Goal: Information Seeking & Learning: Learn about a topic

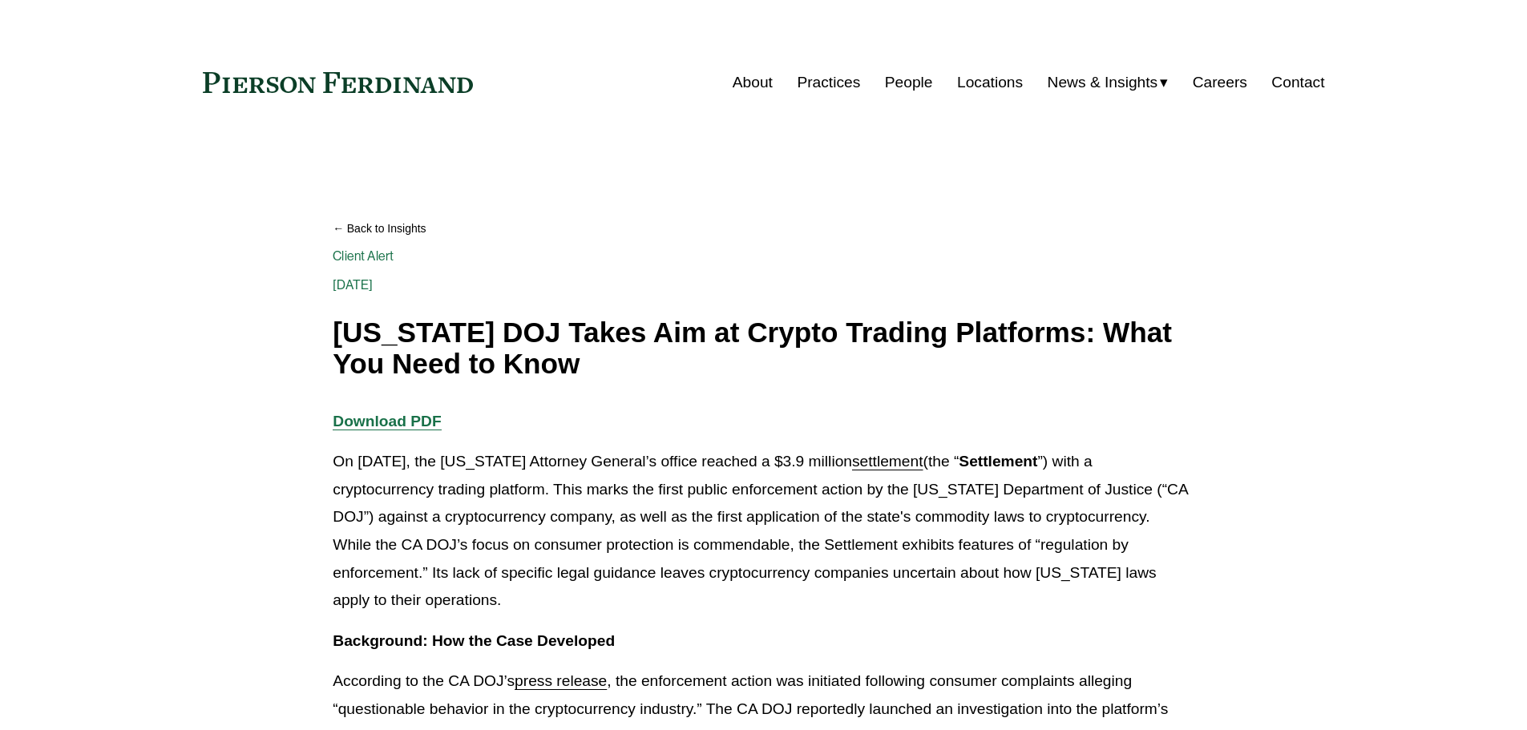
drag, startPoint x: 499, startPoint y: 419, endPoint x: 684, endPoint y: 426, distance: 185.3
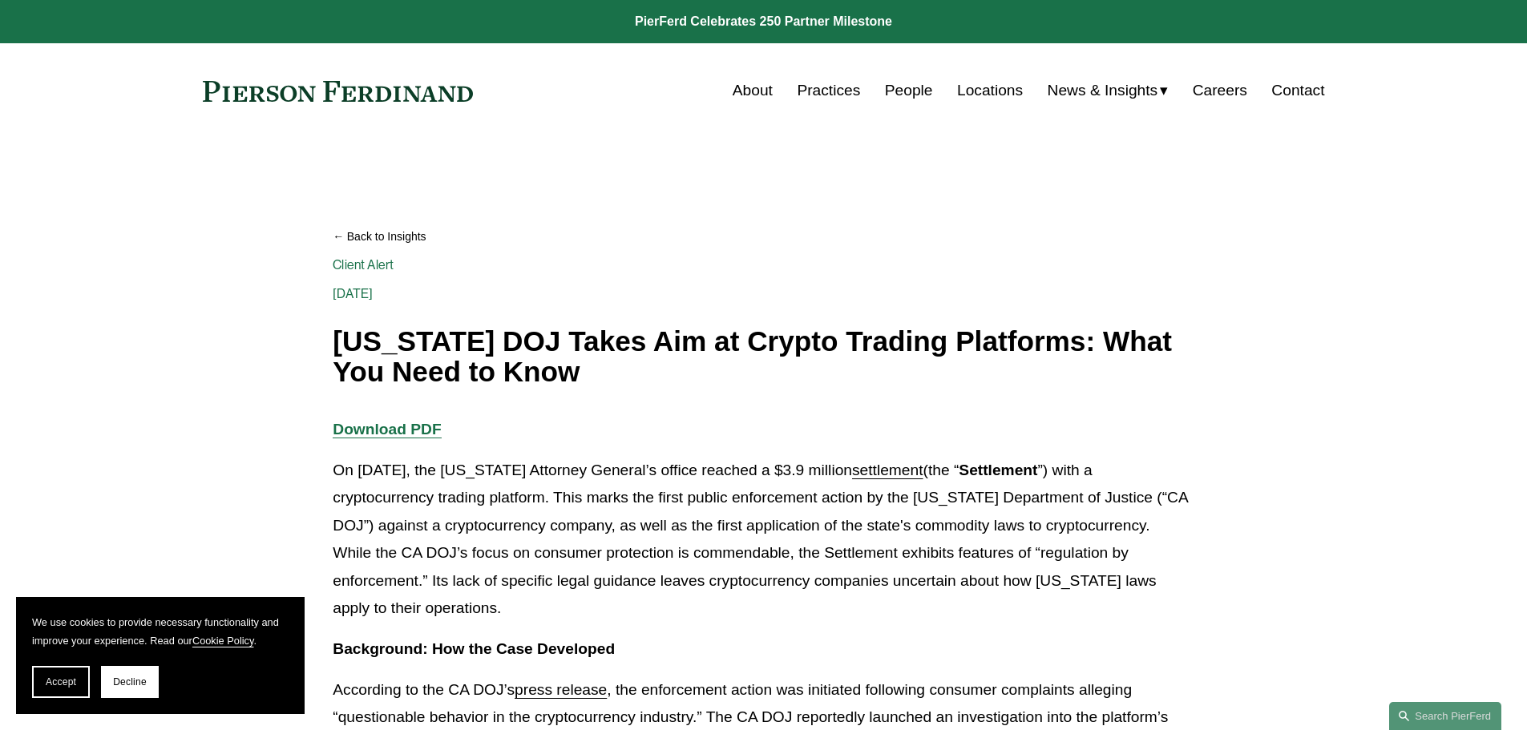
click at [694, 538] on p "On [DATE], the [US_STATE] Attorney General’s office reached a $3.9 million sett…" at bounding box center [763, 540] width 861 height 166
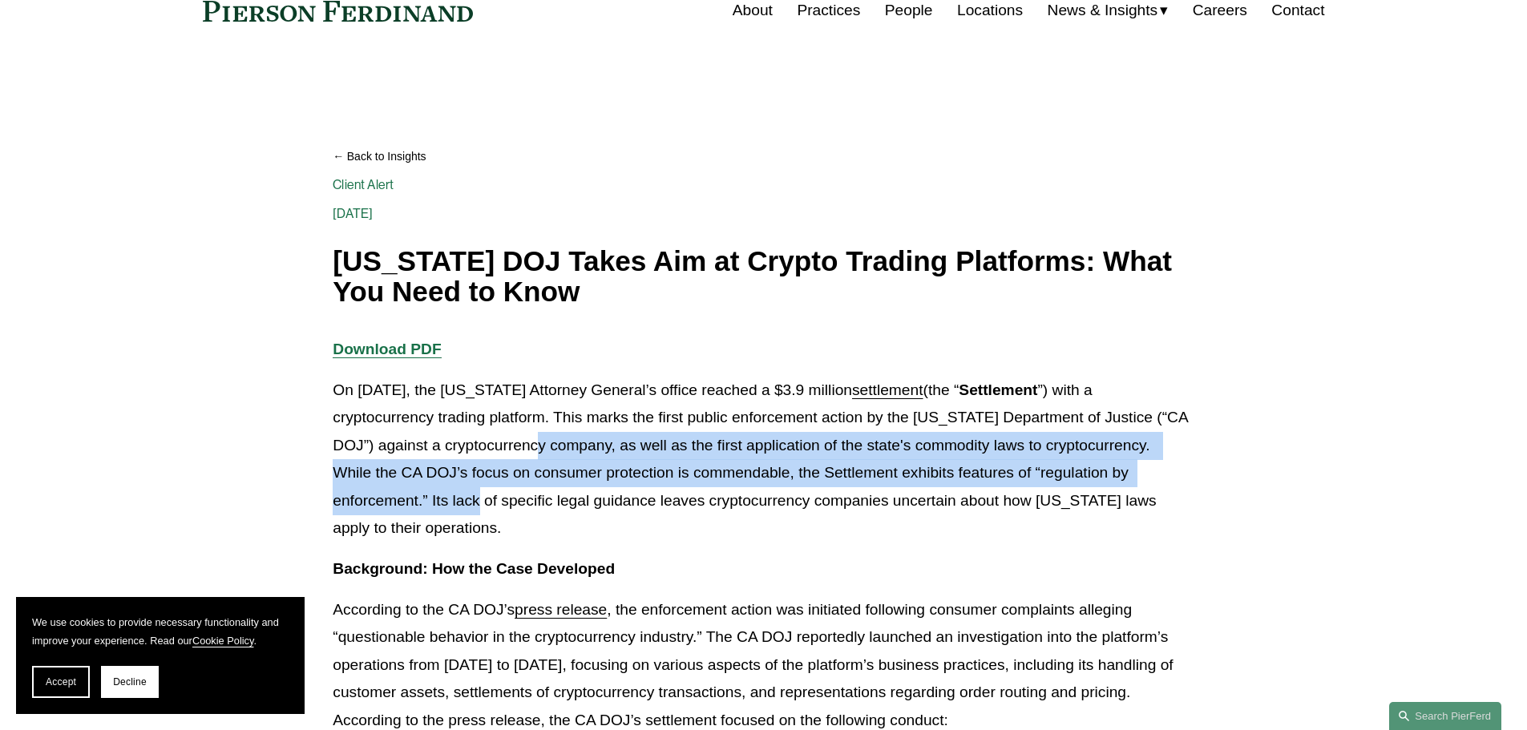
drag, startPoint x: 481, startPoint y: 498, endPoint x: 538, endPoint y: 460, distance: 68.2
click at [538, 460] on p "On [DATE], the [US_STATE] Attorney General’s office reached a $3.9 million sett…" at bounding box center [763, 460] width 861 height 166
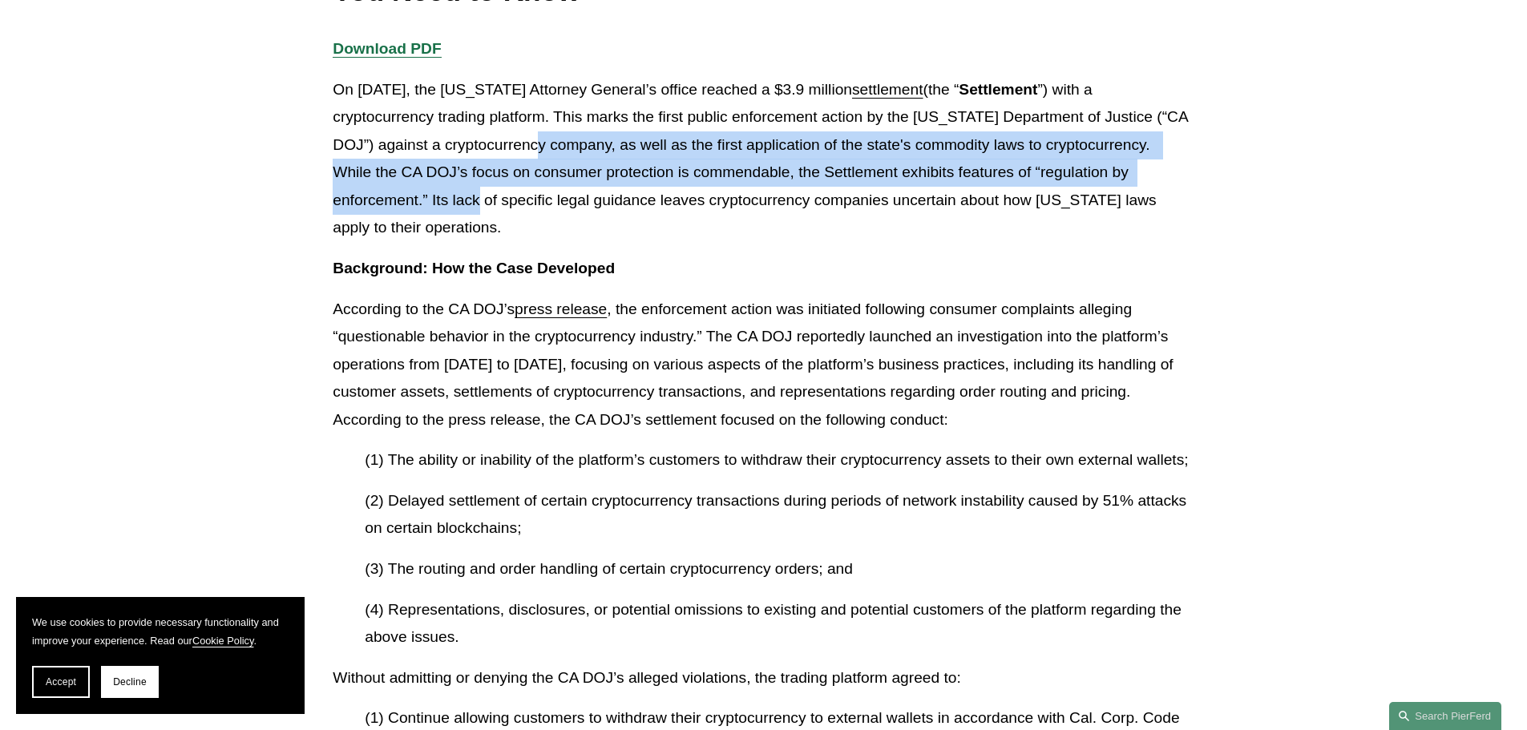
scroll to position [401, 0]
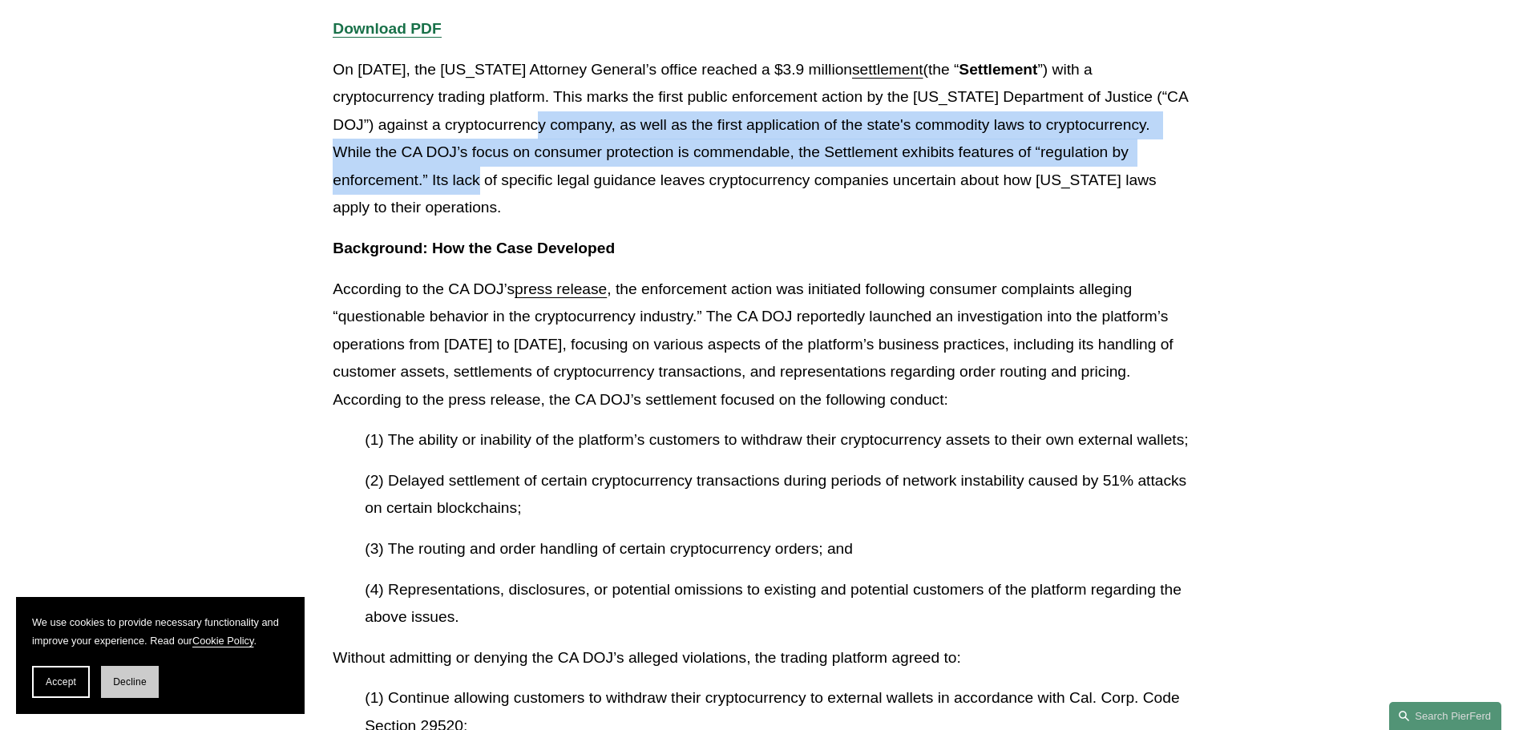
click at [138, 691] on button "Decline" at bounding box center [130, 682] width 58 height 32
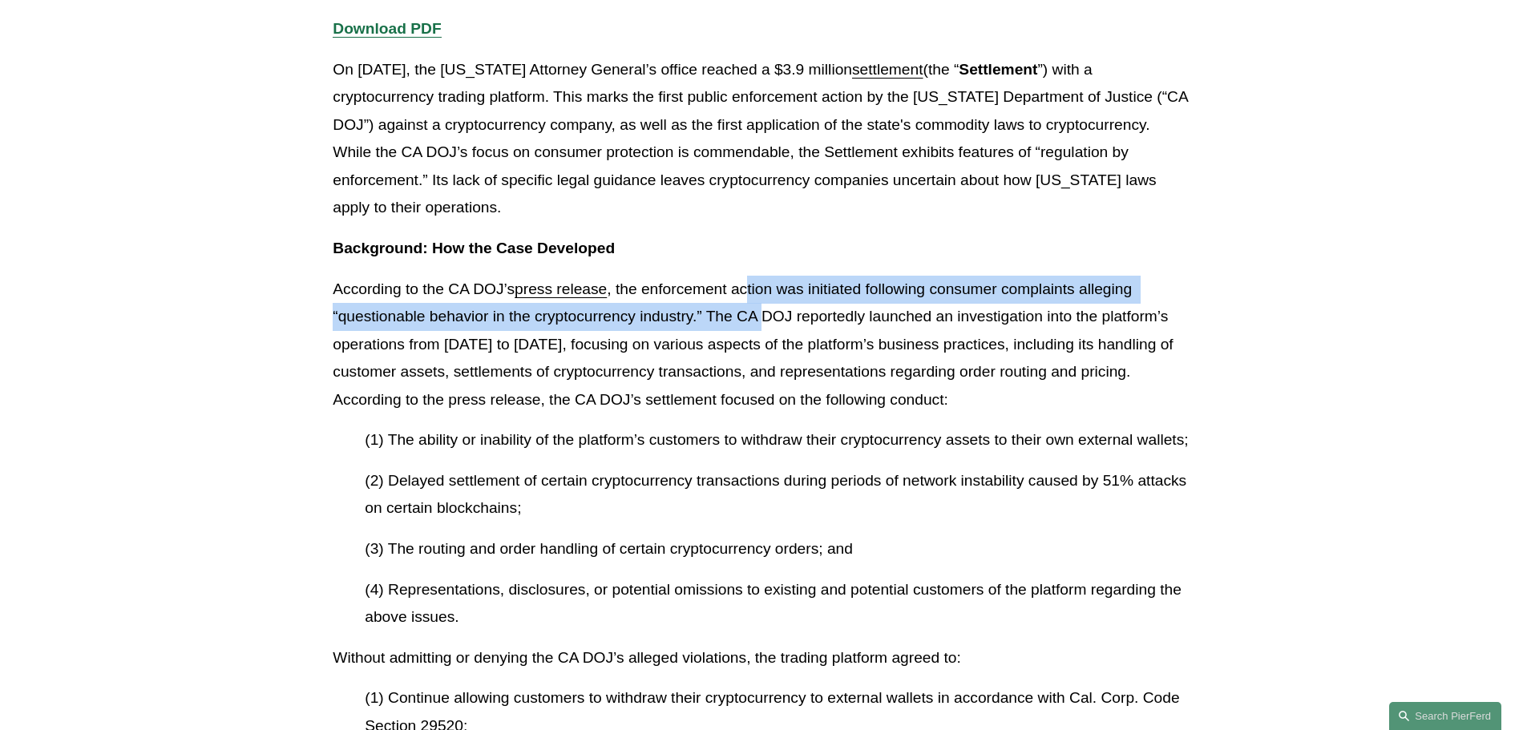
drag, startPoint x: 751, startPoint y: 294, endPoint x: 766, endPoint y: 320, distance: 29.8
click at [766, 320] on p "According to the CA DOJ’s press release , the enforcement action was initiated …" at bounding box center [763, 345] width 861 height 139
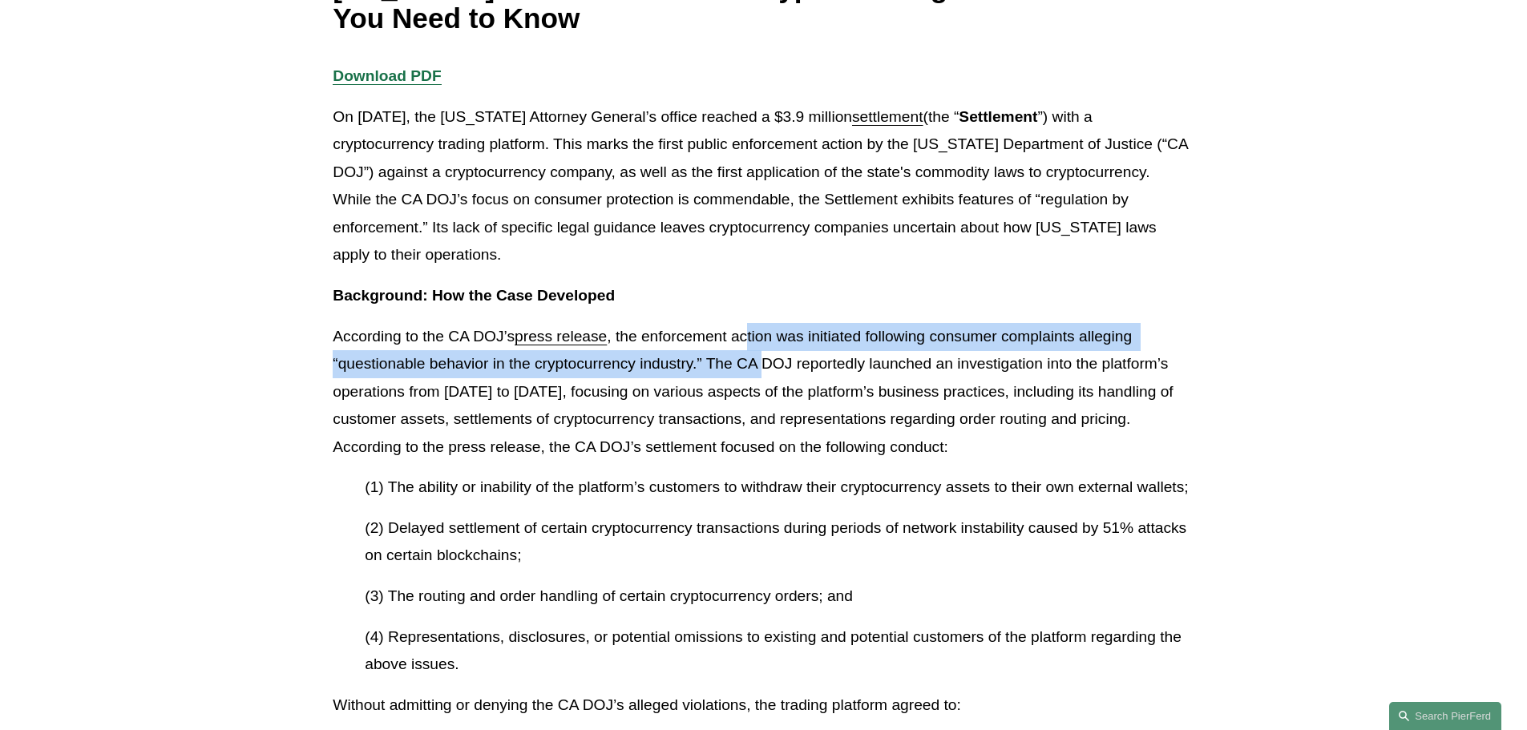
scroll to position [321, 0]
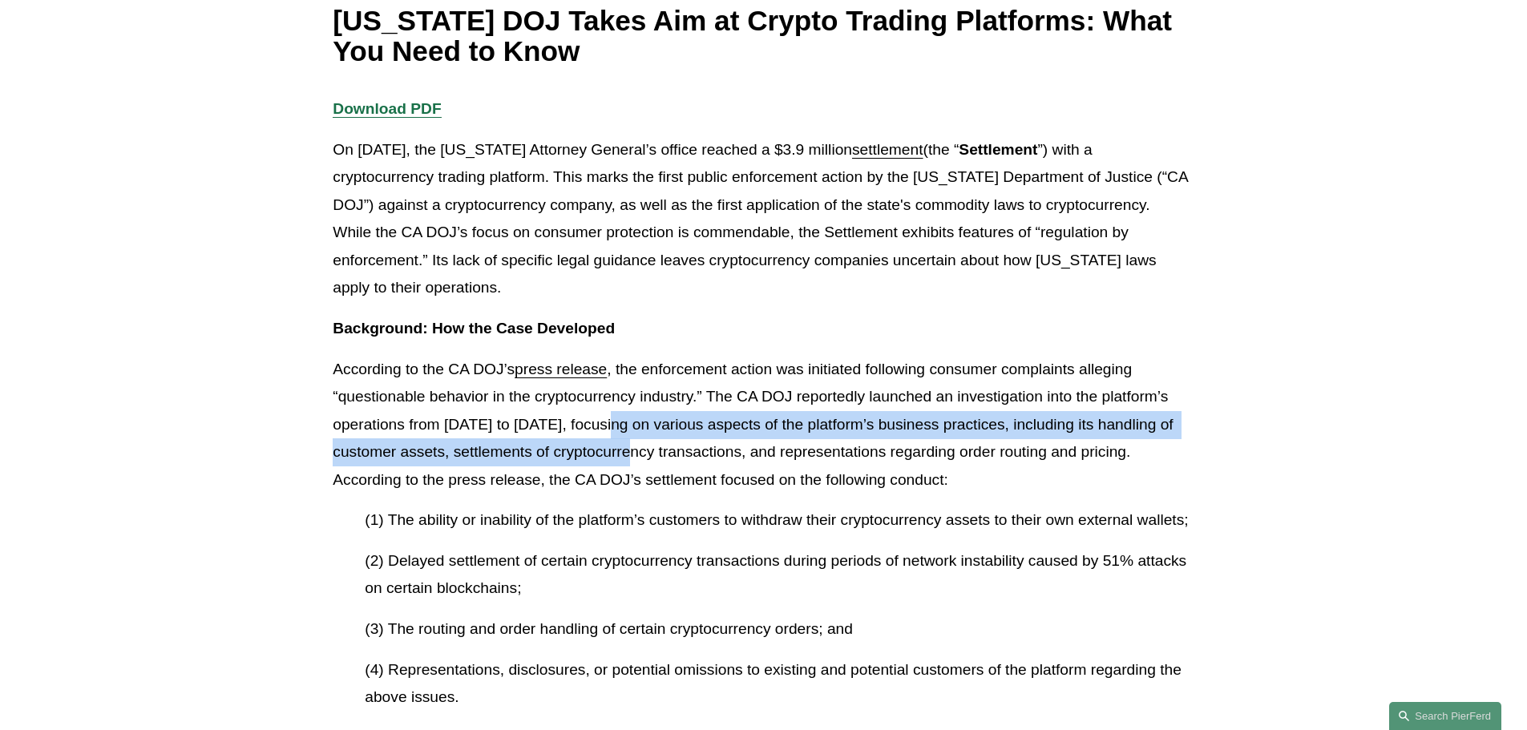
drag, startPoint x: 610, startPoint y: 424, endPoint x: 639, endPoint y: 465, distance: 50.0
click at [639, 465] on p "According to the CA DOJ’s press release , the enforcement action was initiated …" at bounding box center [763, 425] width 861 height 139
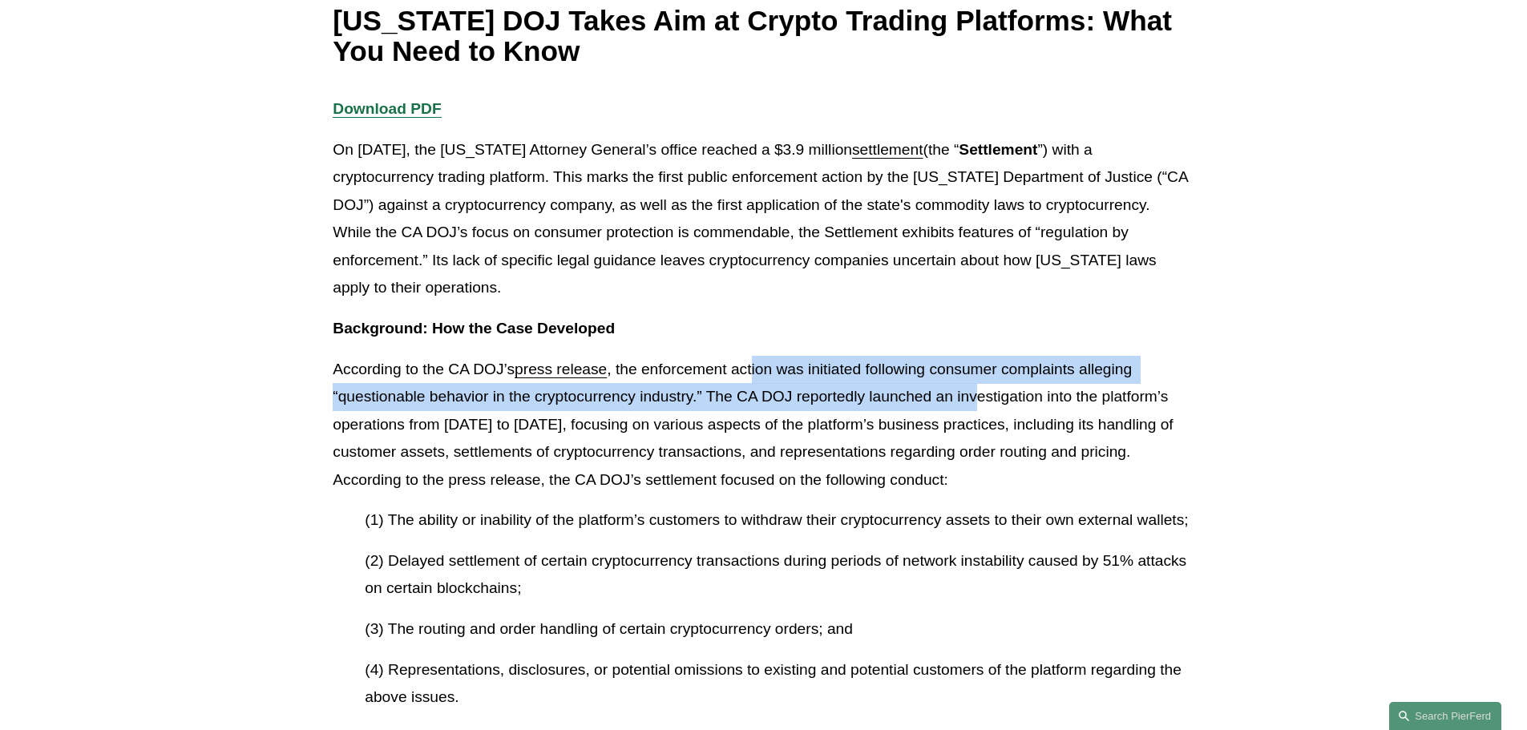
drag, startPoint x: 755, startPoint y: 377, endPoint x: 978, endPoint y: 407, distance: 224.8
click at [978, 407] on p "According to the CA DOJ’s press release , the enforcement action was initiated …" at bounding box center [763, 425] width 861 height 139
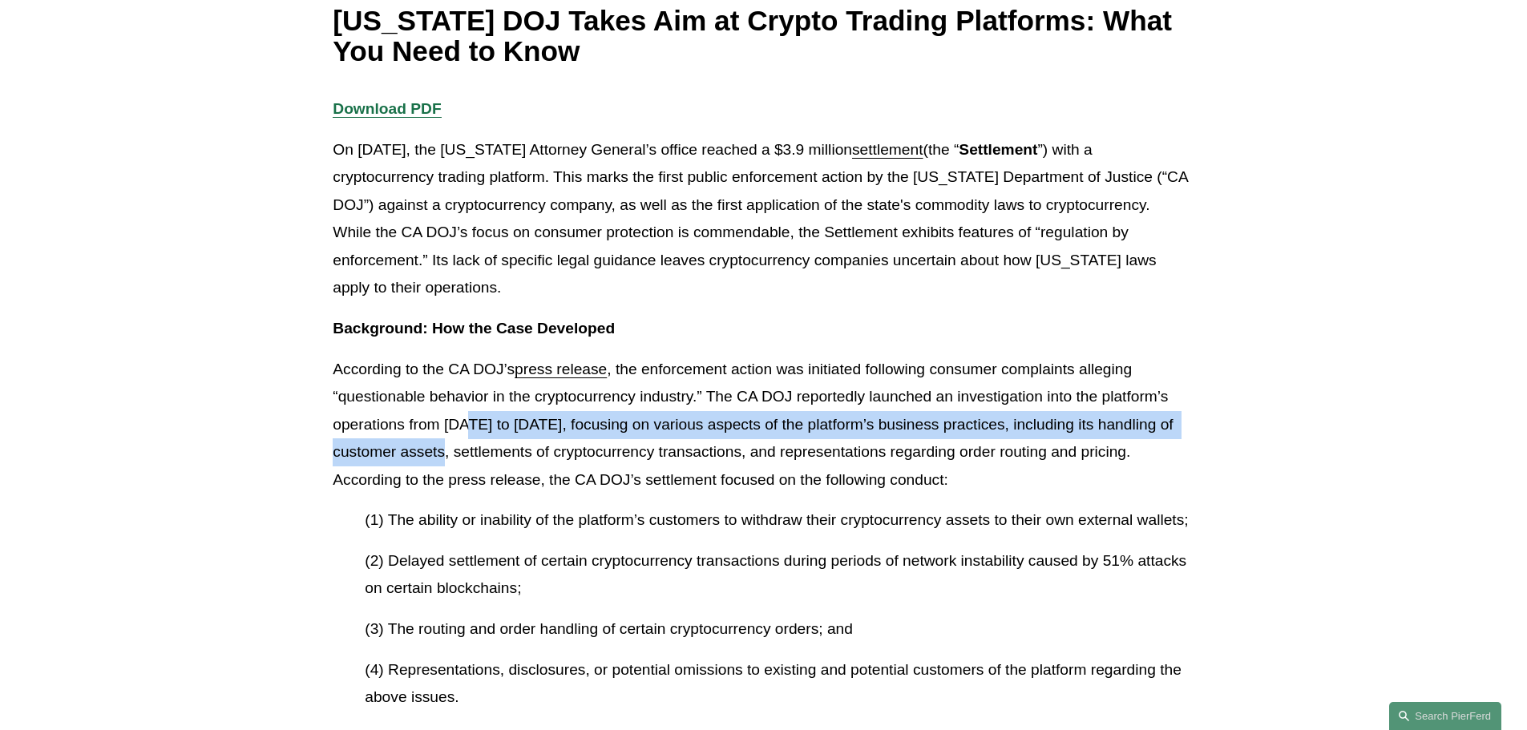
drag, startPoint x: 455, startPoint y: 443, endPoint x: 472, endPoint y: 422, distance: 26.8
click at [472, 422] on p "According to the CA DOJ’s press release , the enforcement action was initiated …" at bounding box center [763, 425] width 861 height 139
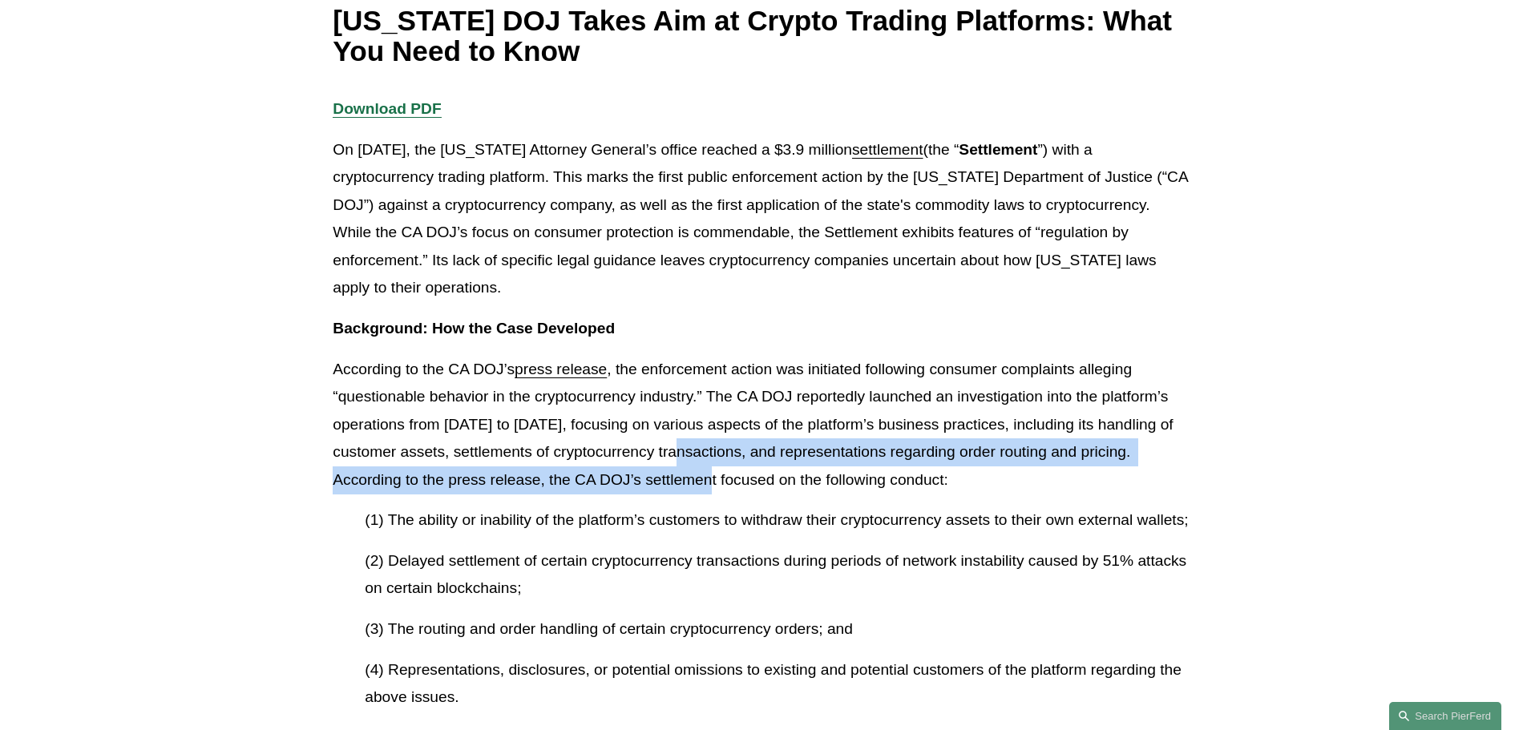
drag, startPoint x: 693, startPoint y: 484, endPoint x: 693, endPoint y: 456, distance: 28.1
click at [693, 456] on p "According to the CA DOJ’s press release , the enforcement action was initiated …" at bounding box center [763, 425] width 861 height 139
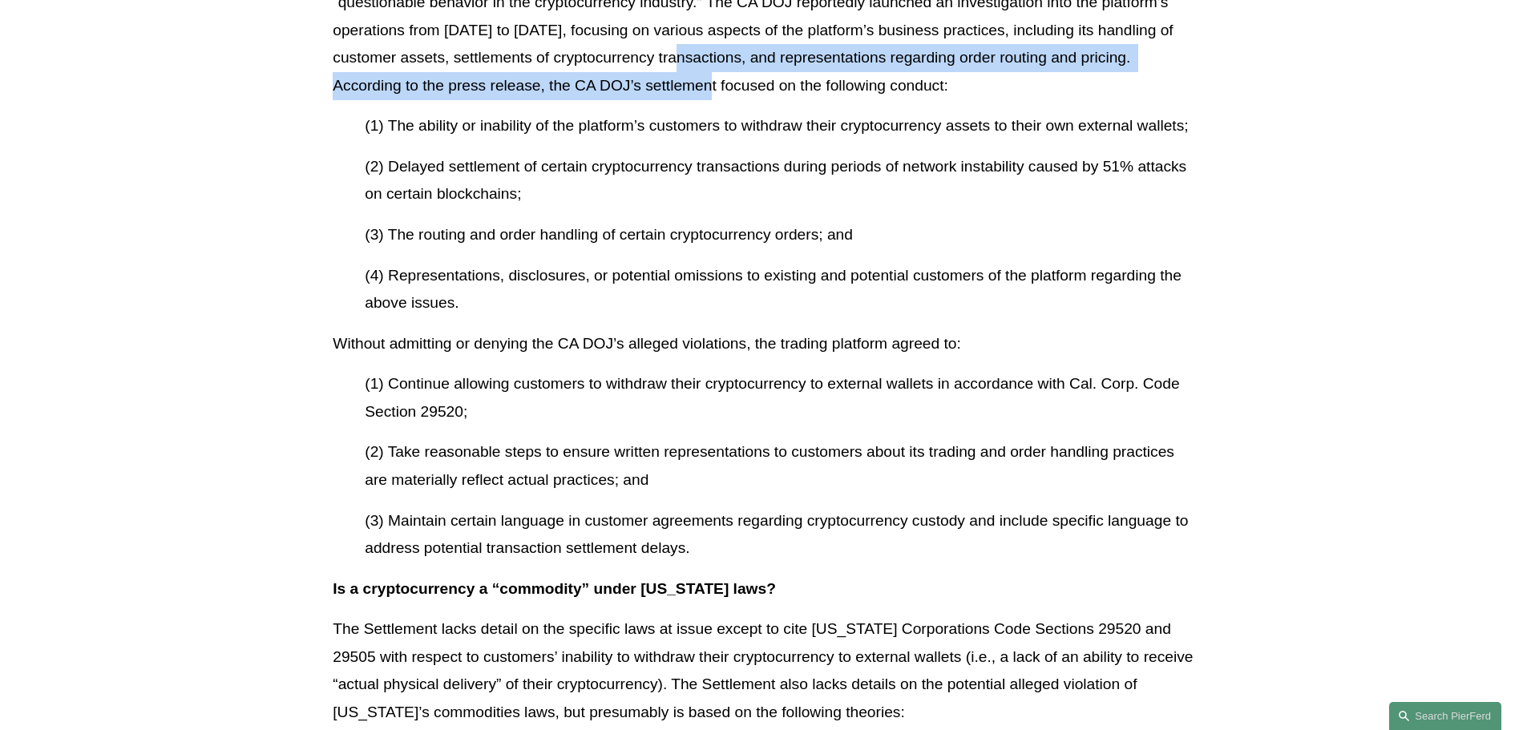
scroll to position [721, 0]
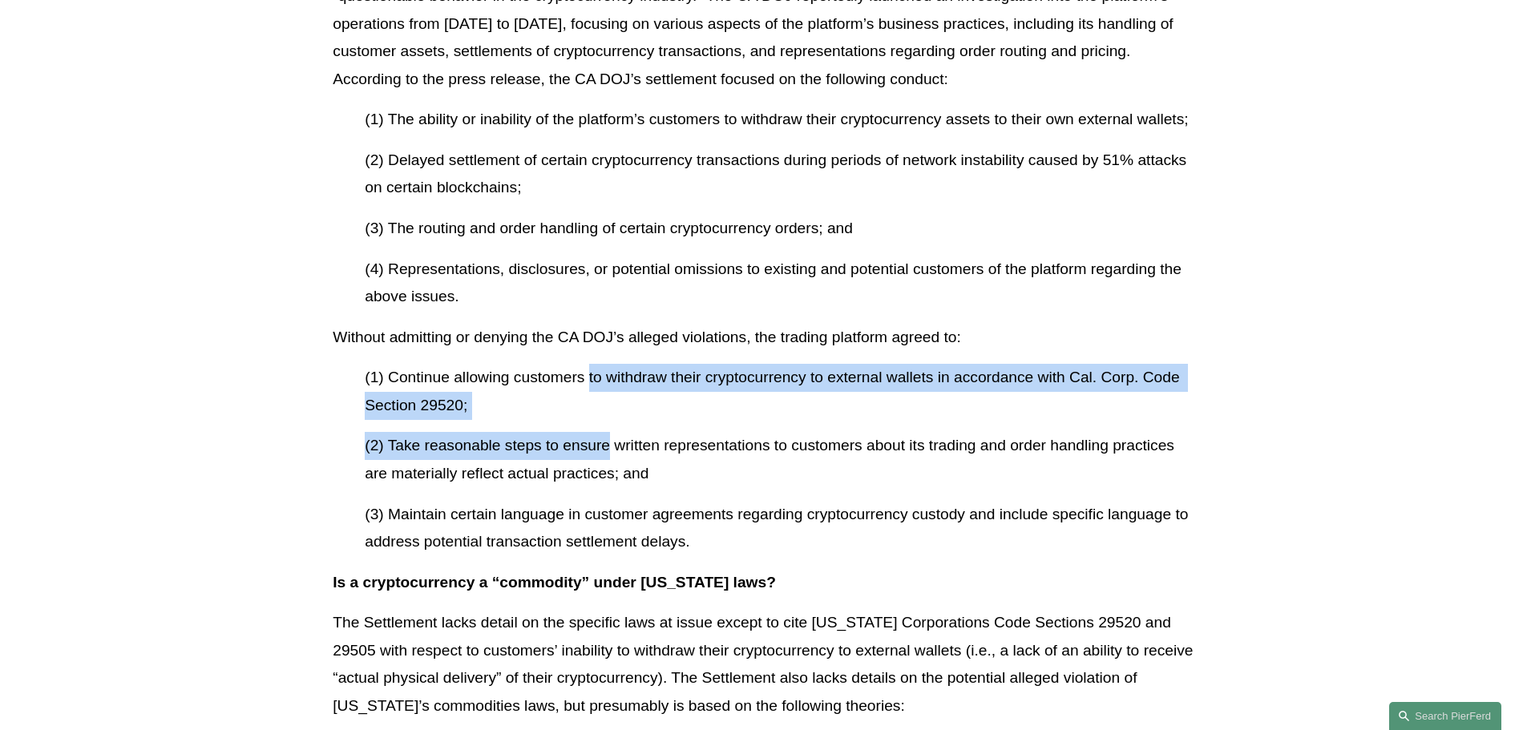
drag, startPoint x: 589, startPoint y: 369, endPoint x: 611, endPoint y: 425, distance: 60.1
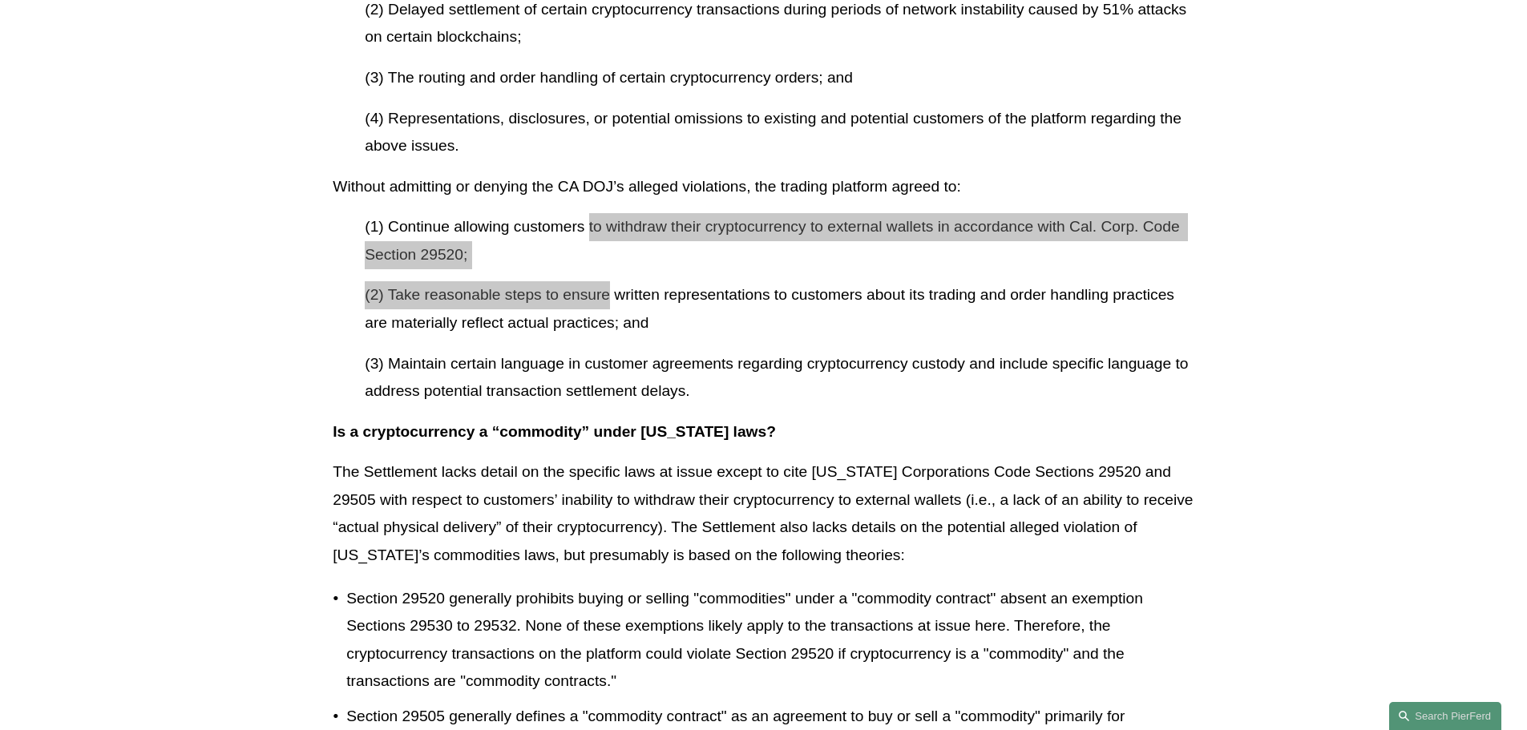
scroll to position [1122, 0]
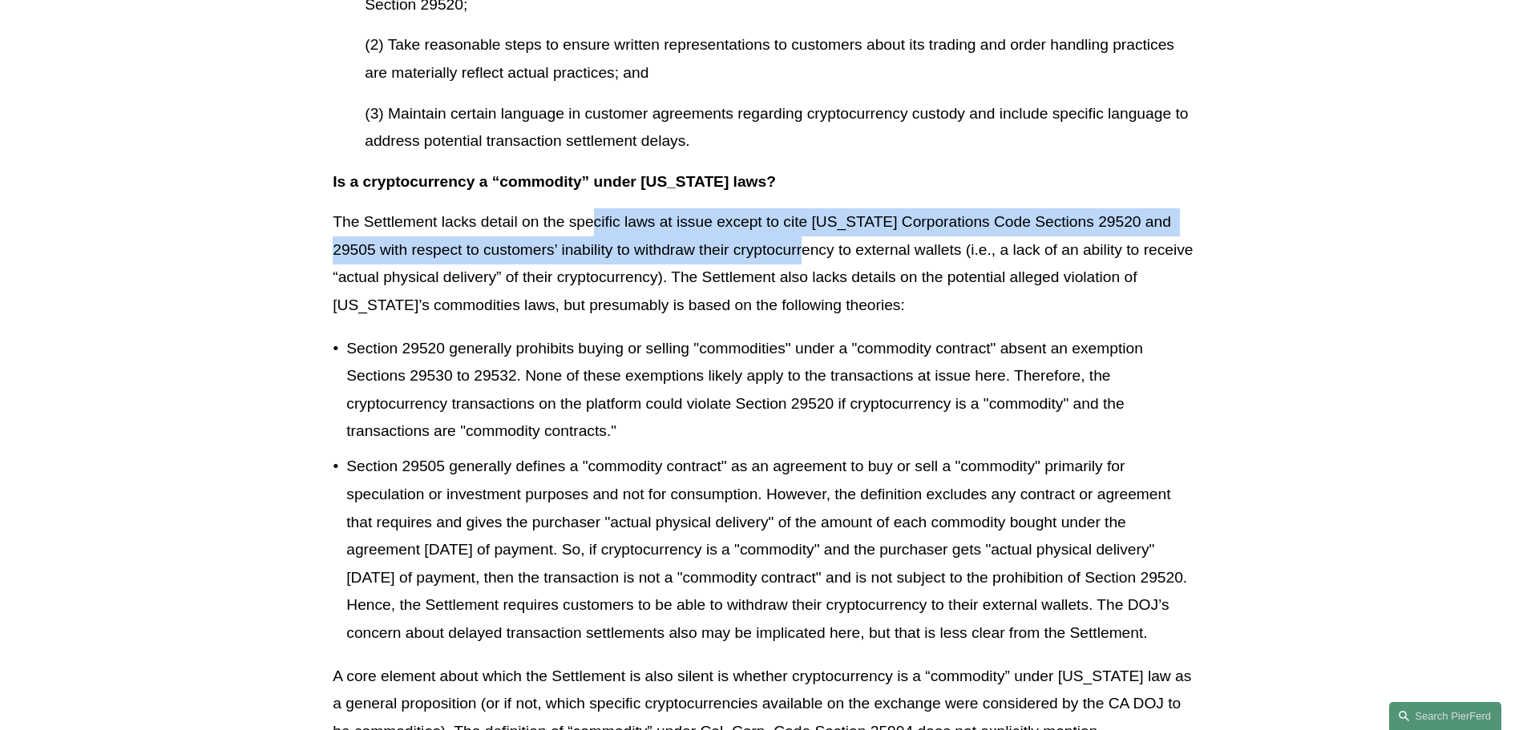
drag, startPoint x: 591, startPoint y: 212, endPoint x: 801, endPoint y: 261, distance: 215.8
click at [801, 261] on p "The Settlement lacks detail on the specific laws at issue except to cite [US_ST…" at bounding box center [763, 263] width 861 height 111
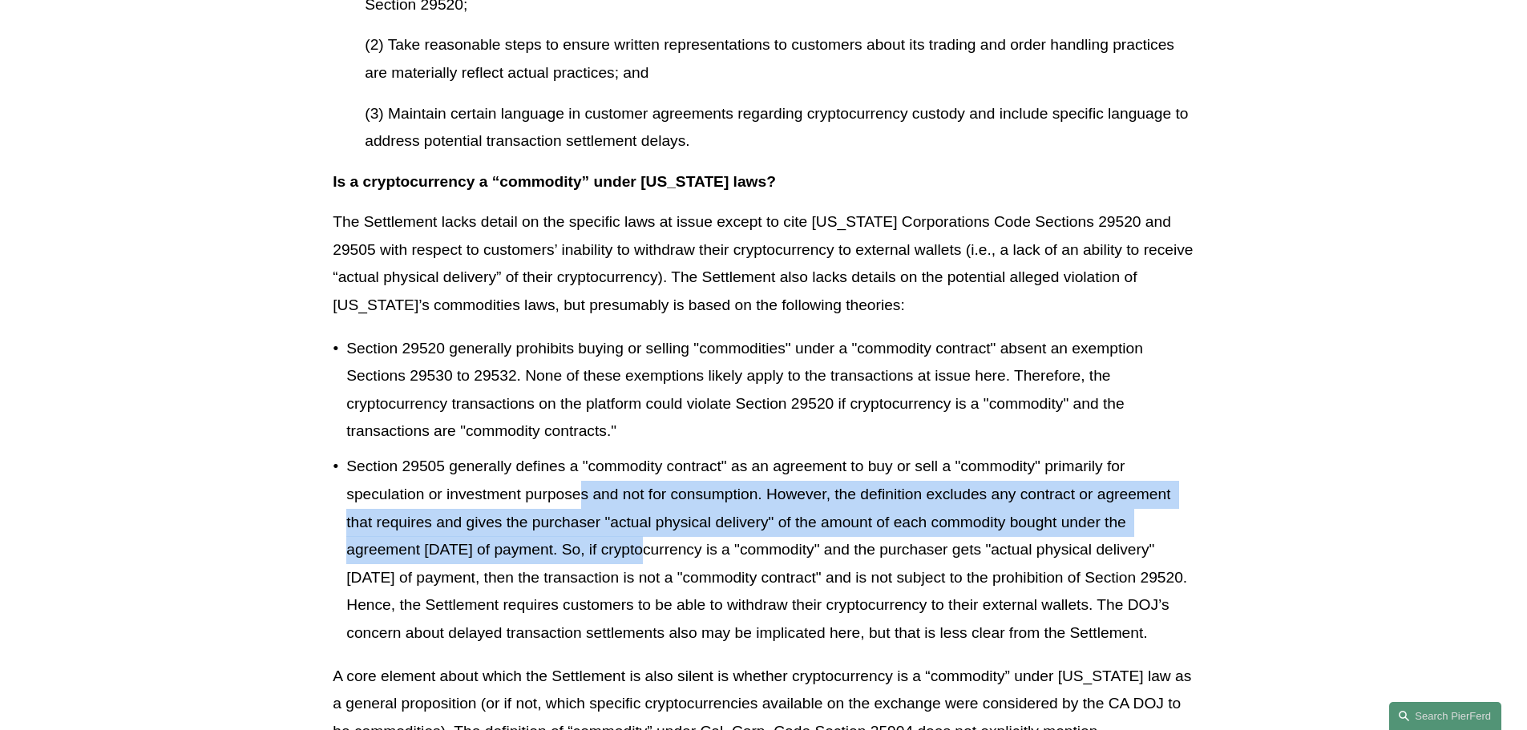
drag, startPoint x: 583, startPoint y: 497, endPoint x: 644, endPoint y: 549, distance: 79.5
click at [644, 549] on p "Section 29505 generally defines a "commodity contract" as an agreement to buy o…" at bounding box center [769, 550] width 847 height 194
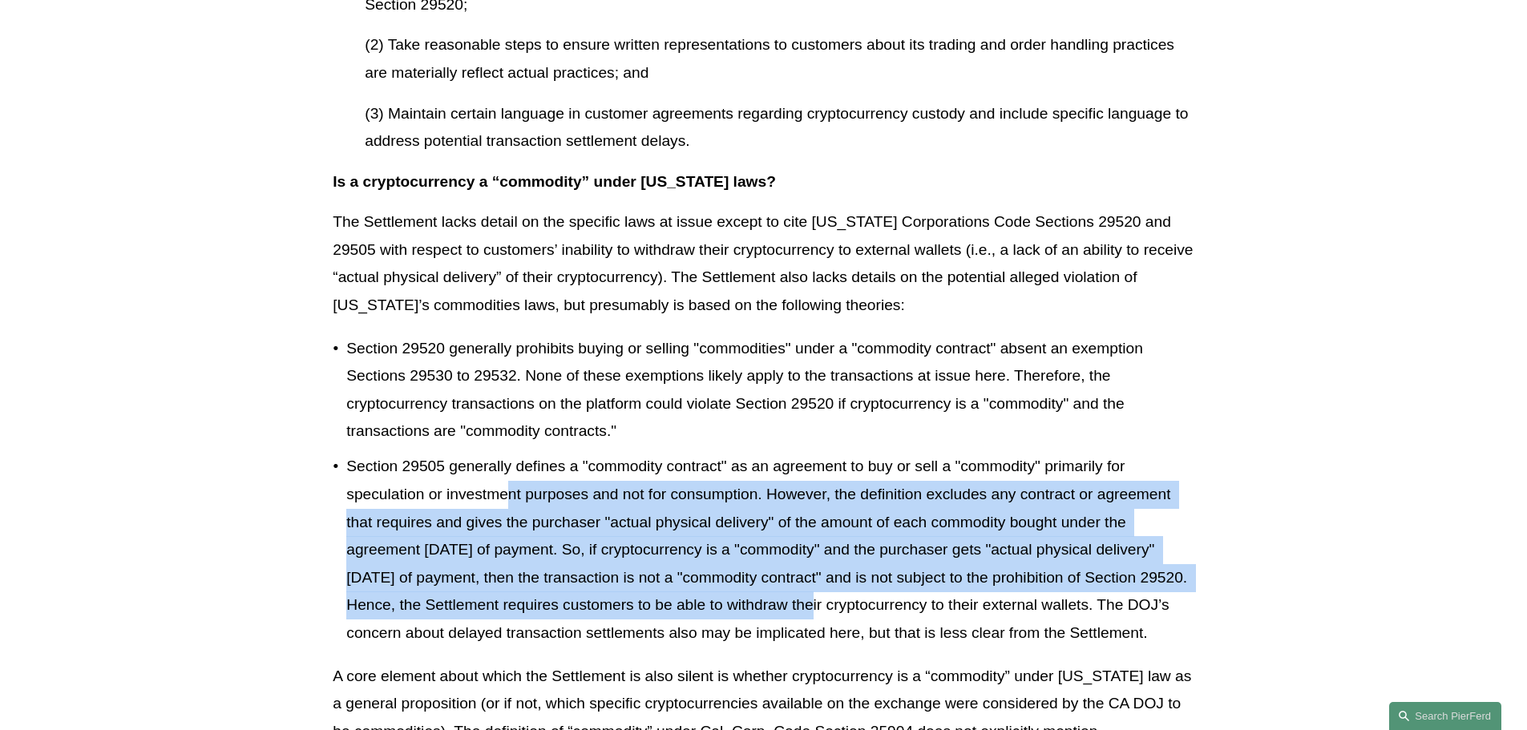
drag, startPoint x: 814, startPoint y: 612, endPoint x: 505, endPoint y: 492, distance: 331.6
click at [505, 492] on p "Section 29505 generally defines a "commodity contract" as an agreement to buy o…" at bounding box center [769, 550] width 847 height 194
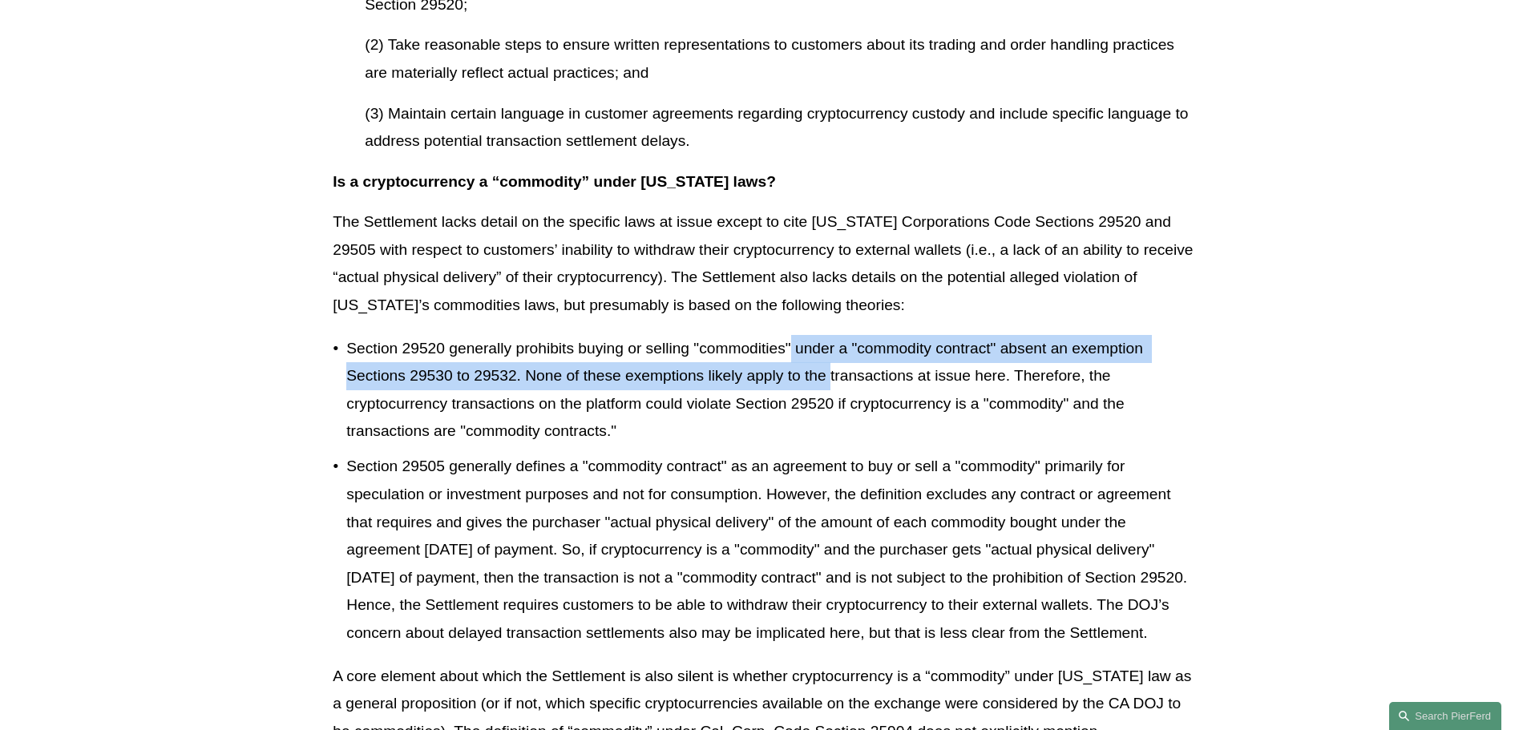
drag, startPoint x: 791, startPoint y: 326, endPoint x: 830, endPoint y: 386, distance: 71.4
click at [830, 386] on div "Download PDF On [DATE], the [US_STATE] Attorney General’s office reached a $3.9…" at bounding box center [763, 738] width 861 height 2888
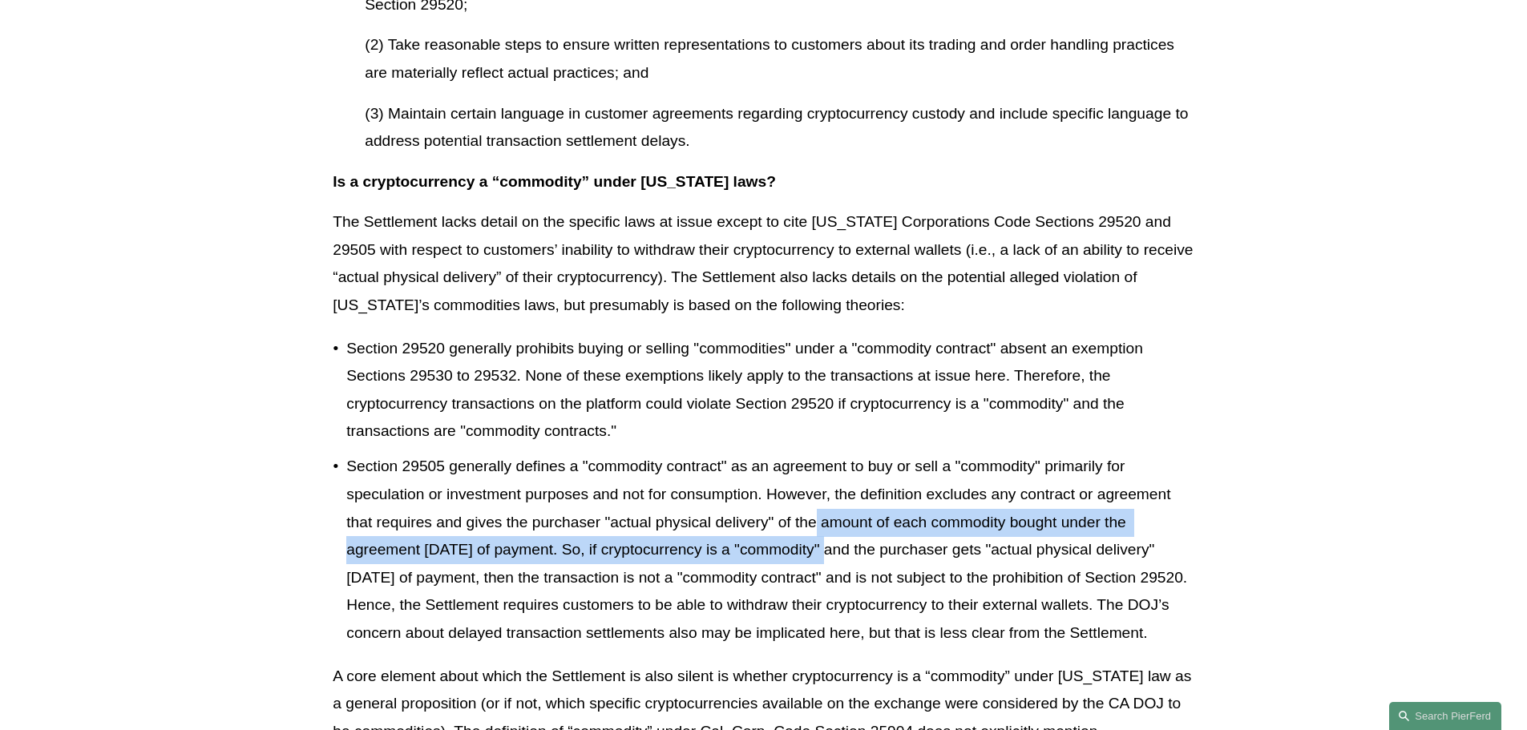
click at [808, 465] on p "Section 29505 generally defines a "commodity contract" as an agreement to buy o…" at bounding box center [769, 550] width 847 height 194
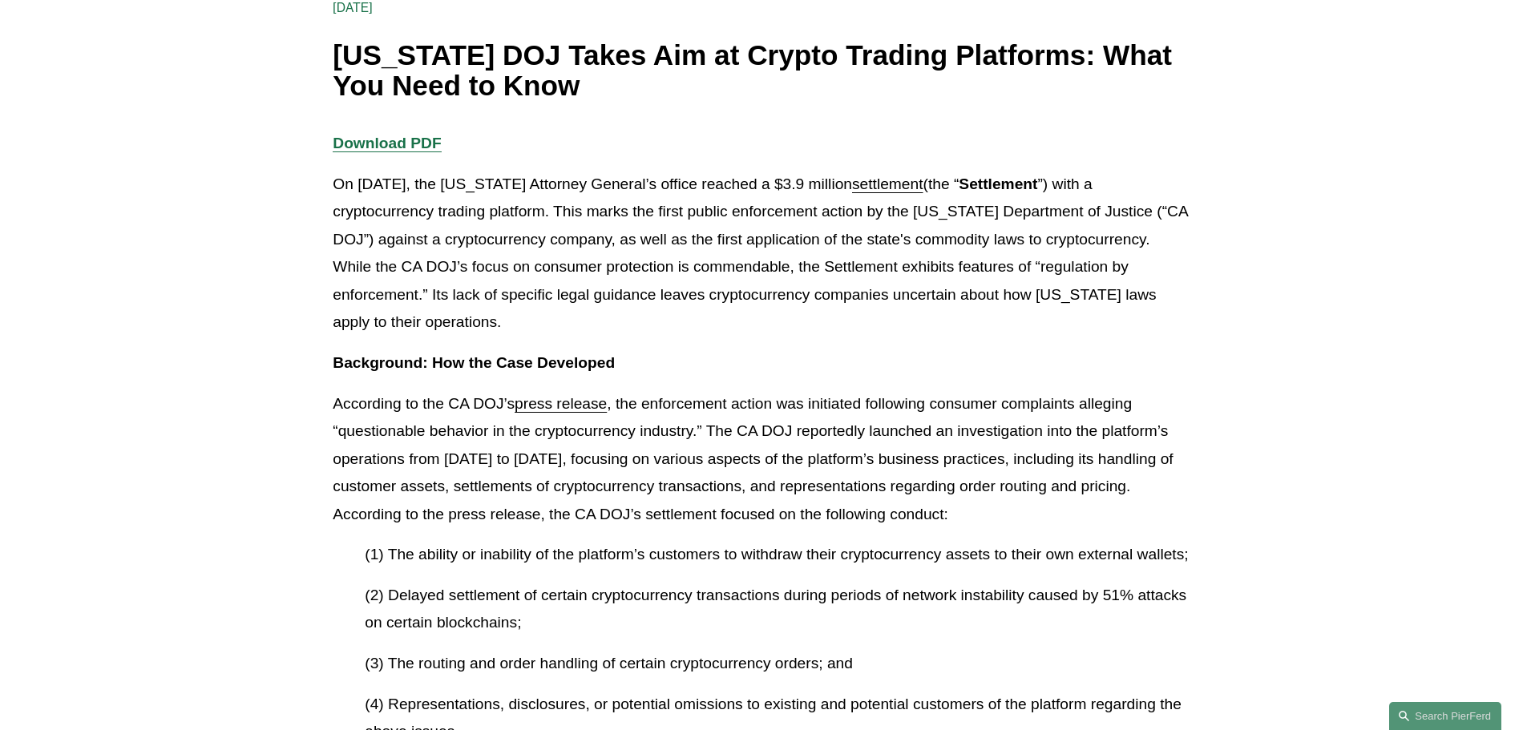
scroll to position [401, 0]
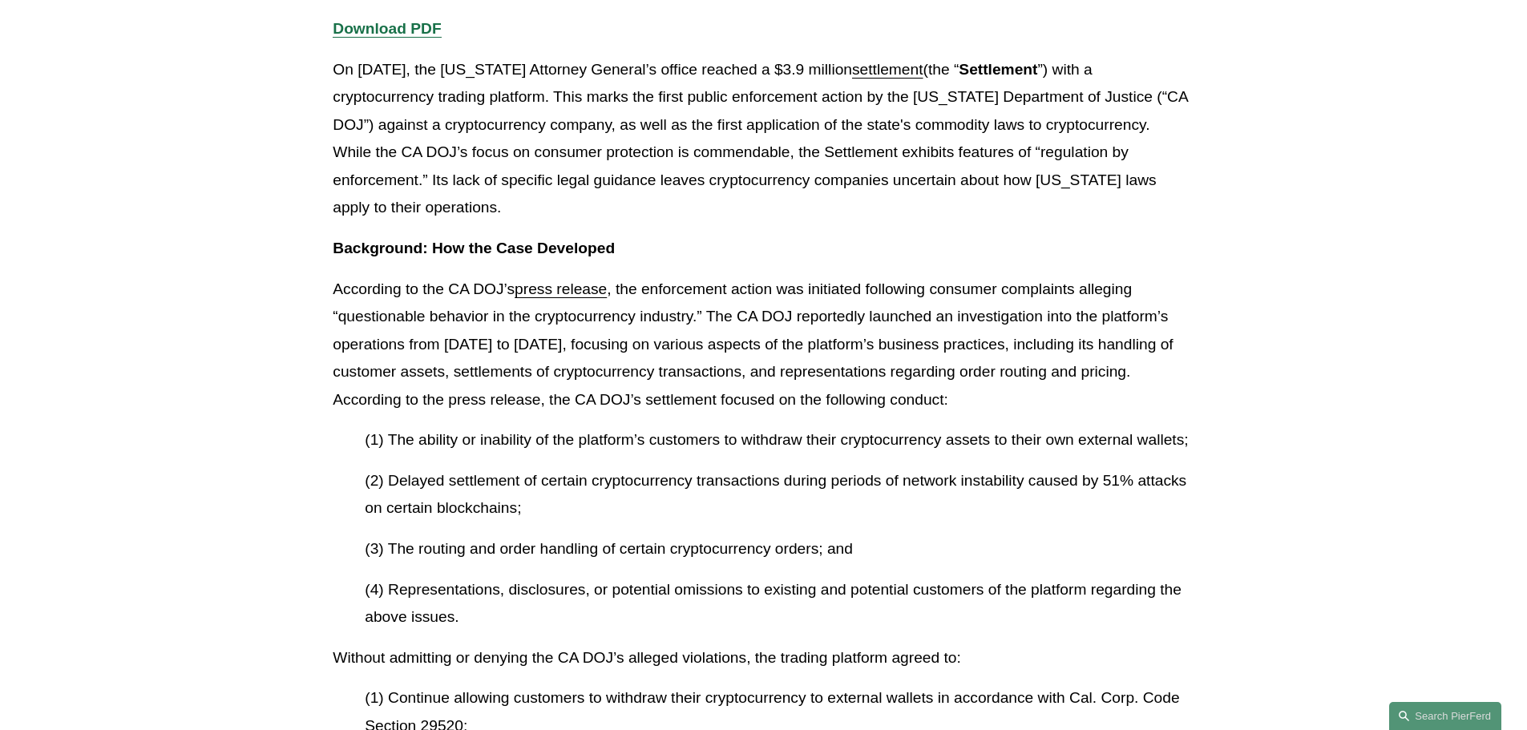
click at [590, 289] on link "press release" at bounding box center [561, 289] width 92 height 17
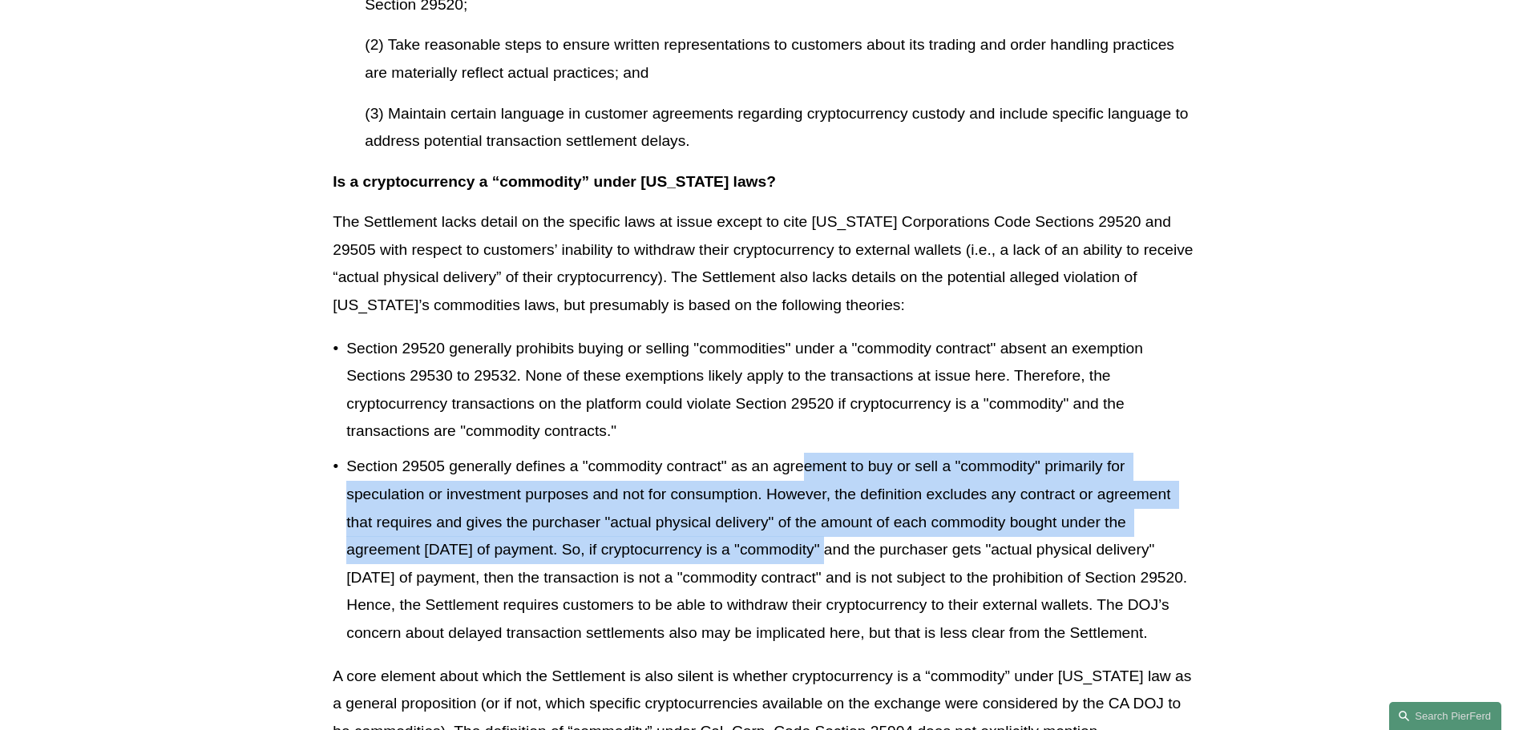
scroll to position [1202, 0]
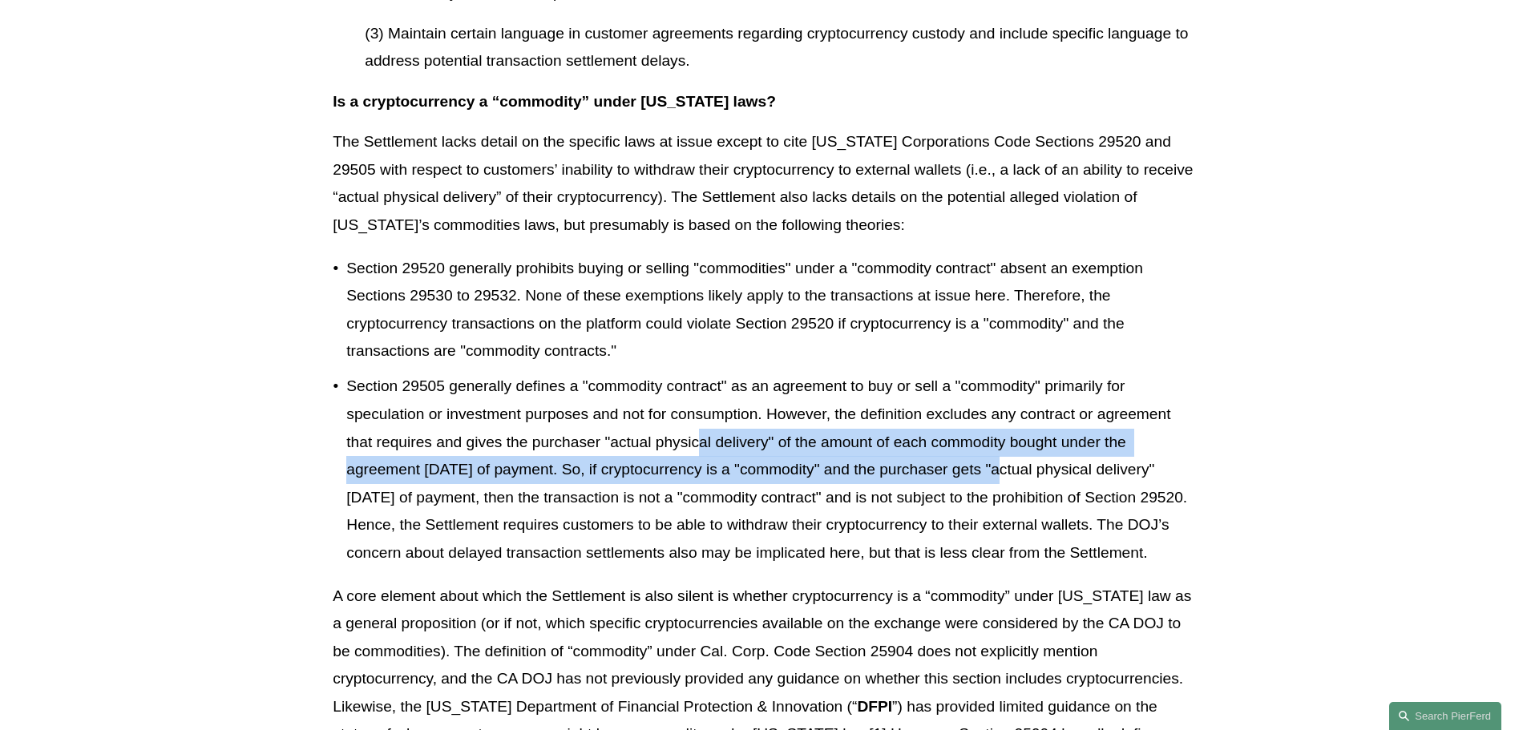
drag, startPoint x: 996, startPoint y: 476, endPoint x: 698, endPoint y: 433, distance: 301.3
click at [698, 433] on p "Section 29505 generally defines a "commodity contract" as an agreement to buy o…" at bounding box center [769, 470] width 847 height 194
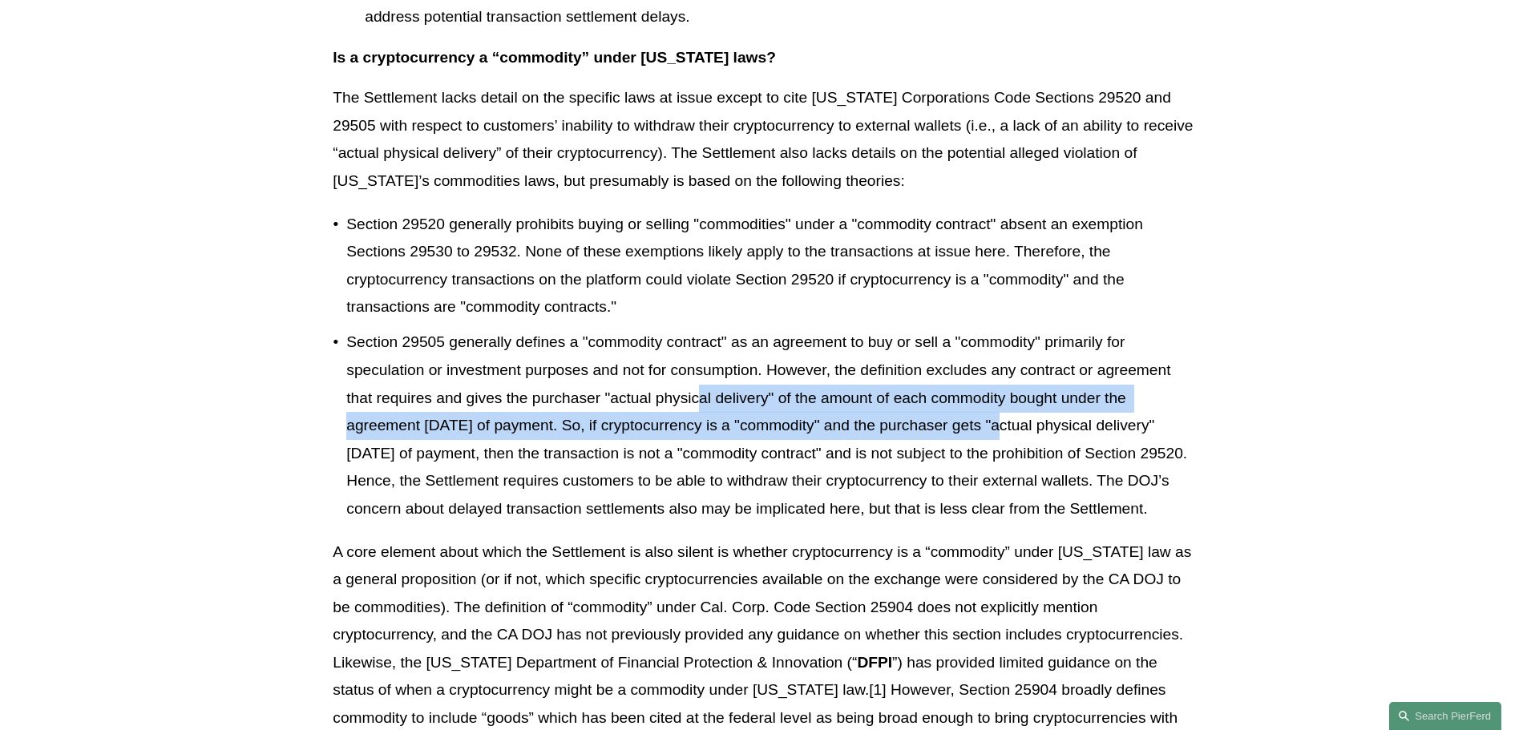
scroll to position [1282, 0]
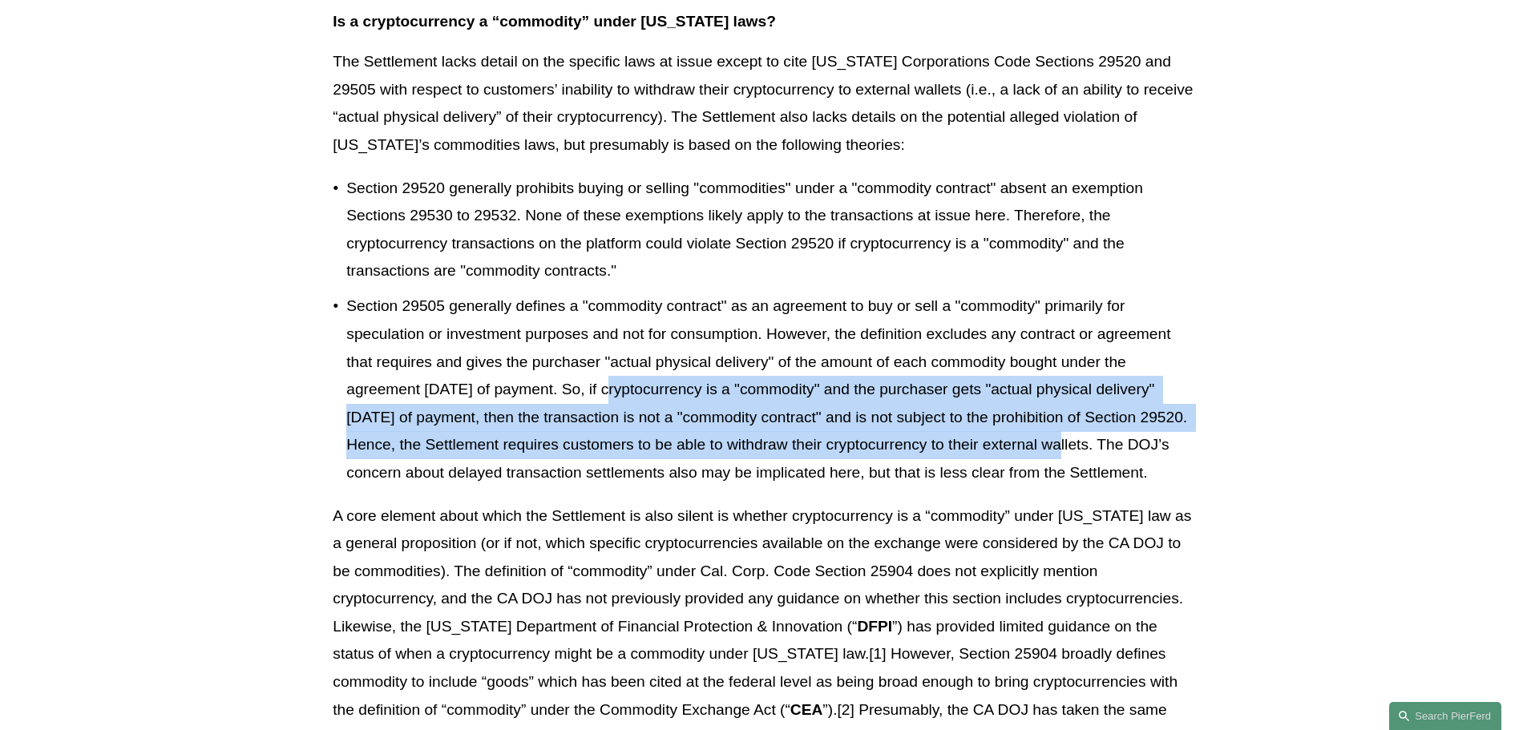
drag, startPoint x: 1060, startPoint y: 439, endPoint x: 613, endPoint y: 399, distance: 449.0
click at [613, 399] on p "Section 29505 generally defines a "commodity contract" as an agreement to buy o…" at bounding box center [769, 390] width 847 height 194
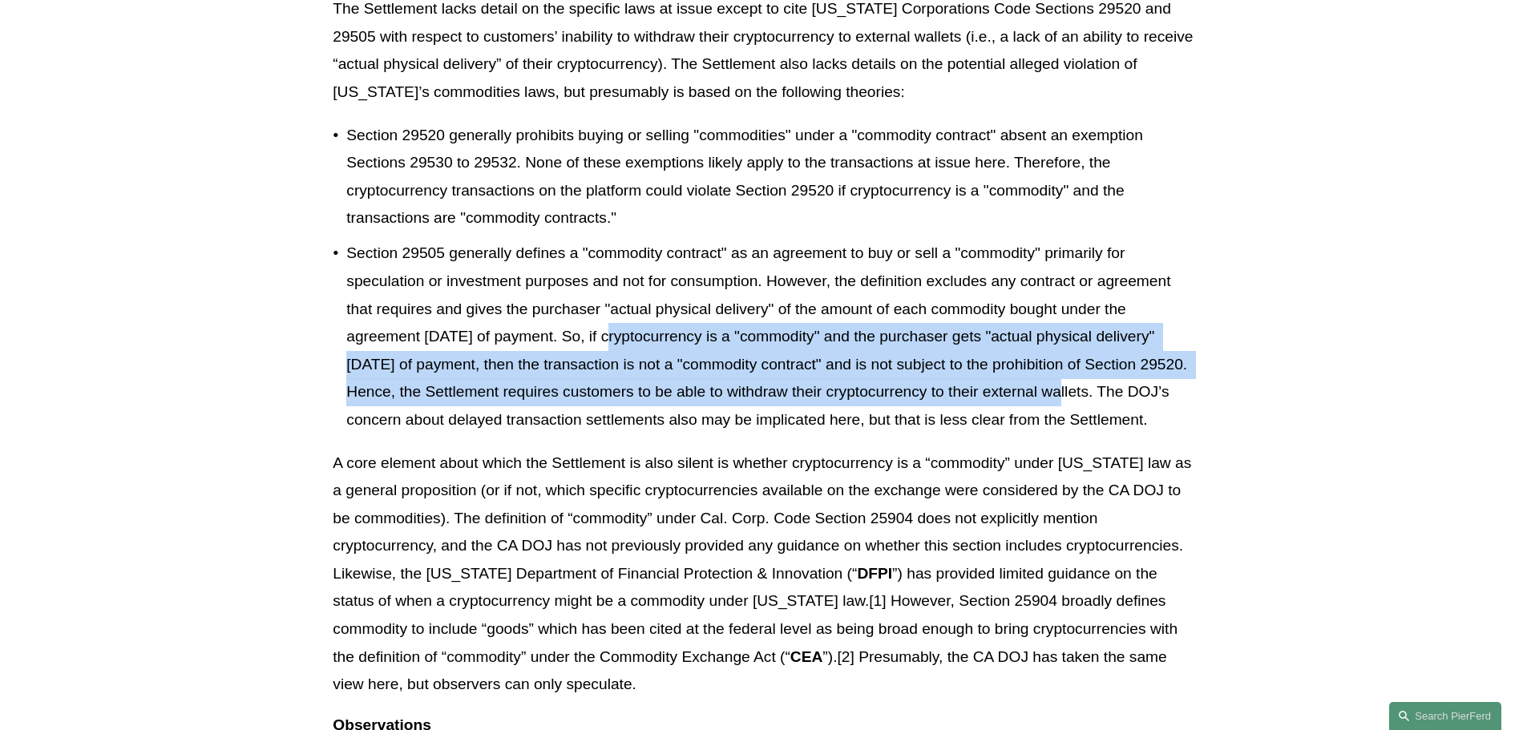
scroll to position [1363, 0]
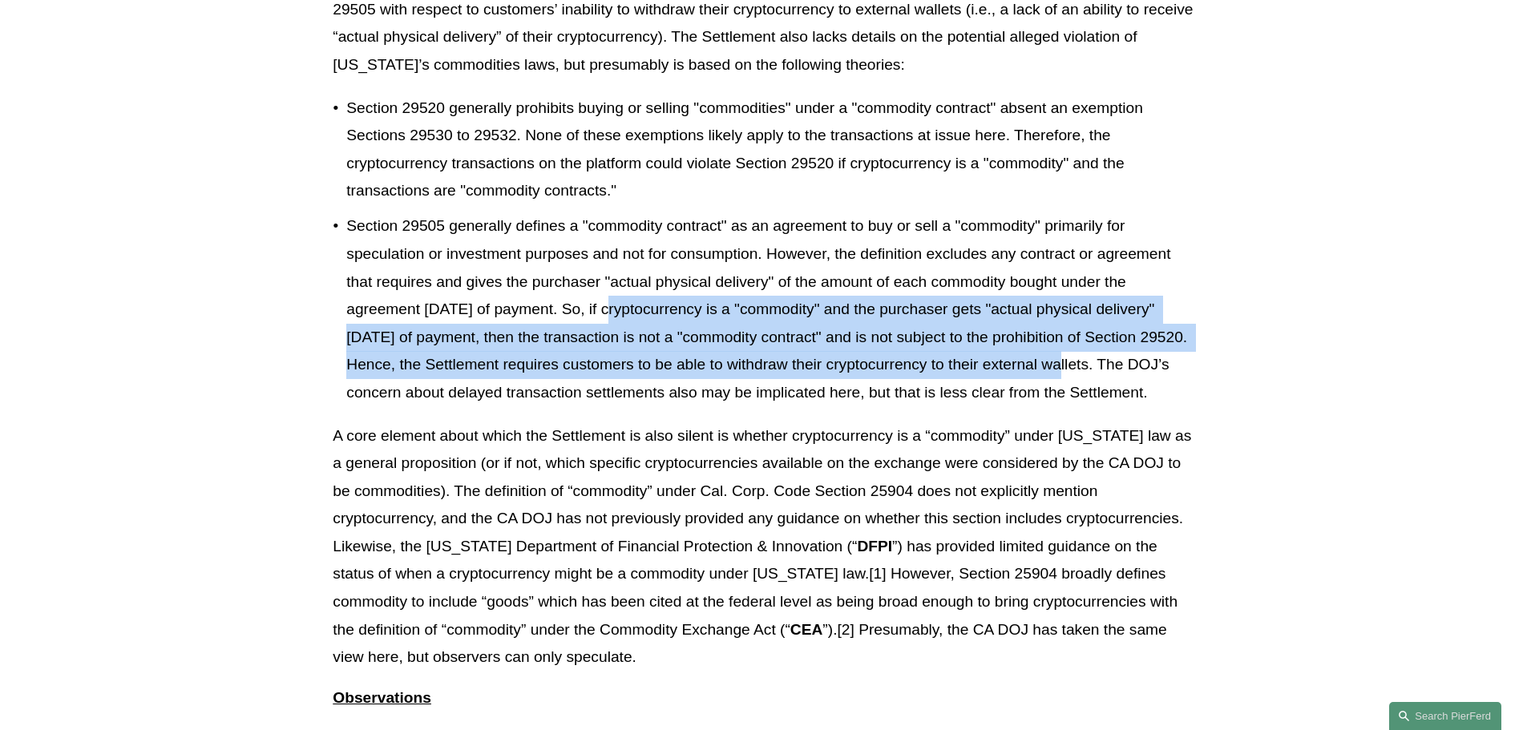
click at [710, 337] on p "Section 29505 generally defines a "commodity contract" as an agreement to buy o…" at bounding box center [769, 309] width 847 height 194
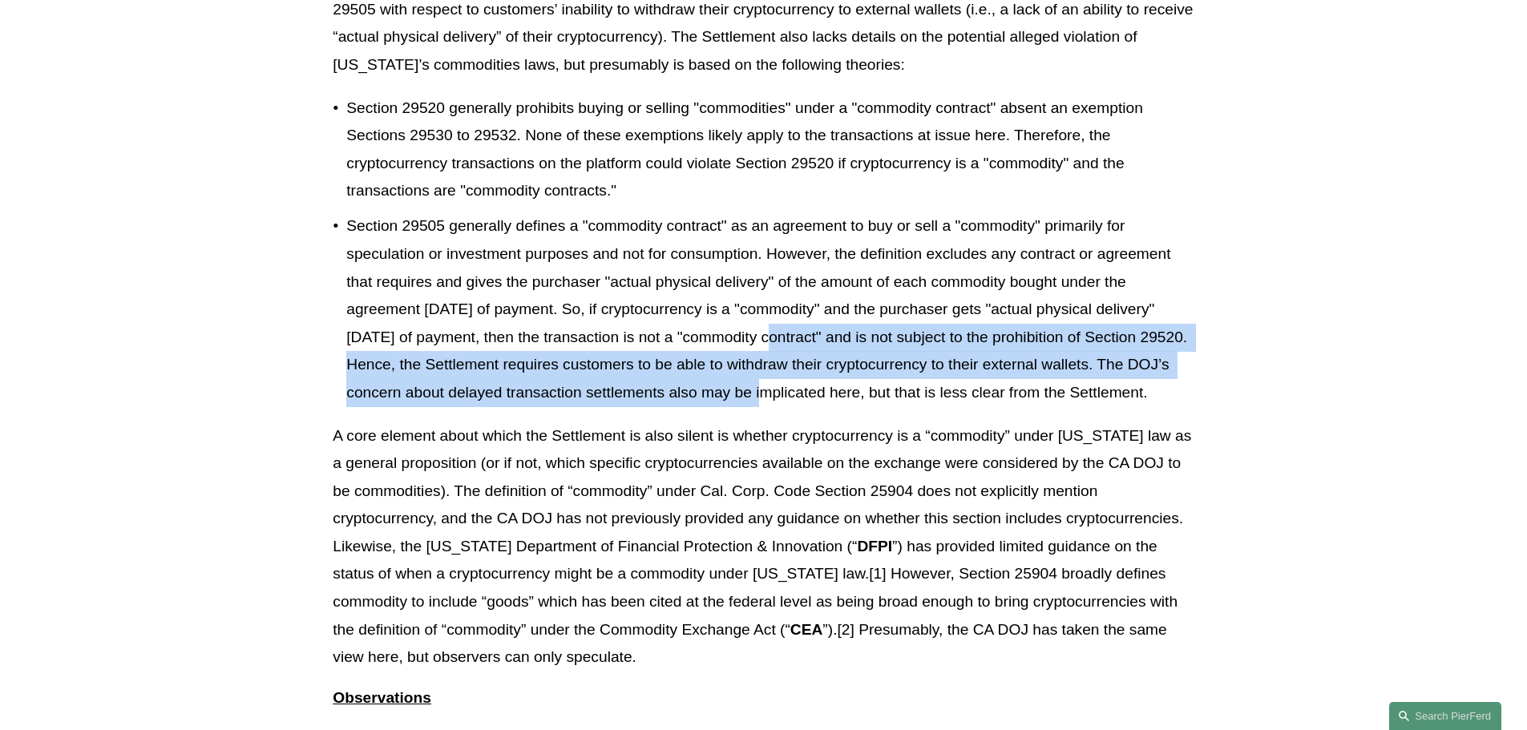
drag, startPoint x: 767, startPoint y: 335, endPoint x: 782, endPoint y: 403, distance: 69.8
click at [782, 403] on p "Section 29505 generally defines a "commodity contract" as an agreement to buy o…" at bounding box center [769, 309] width 847 height 194
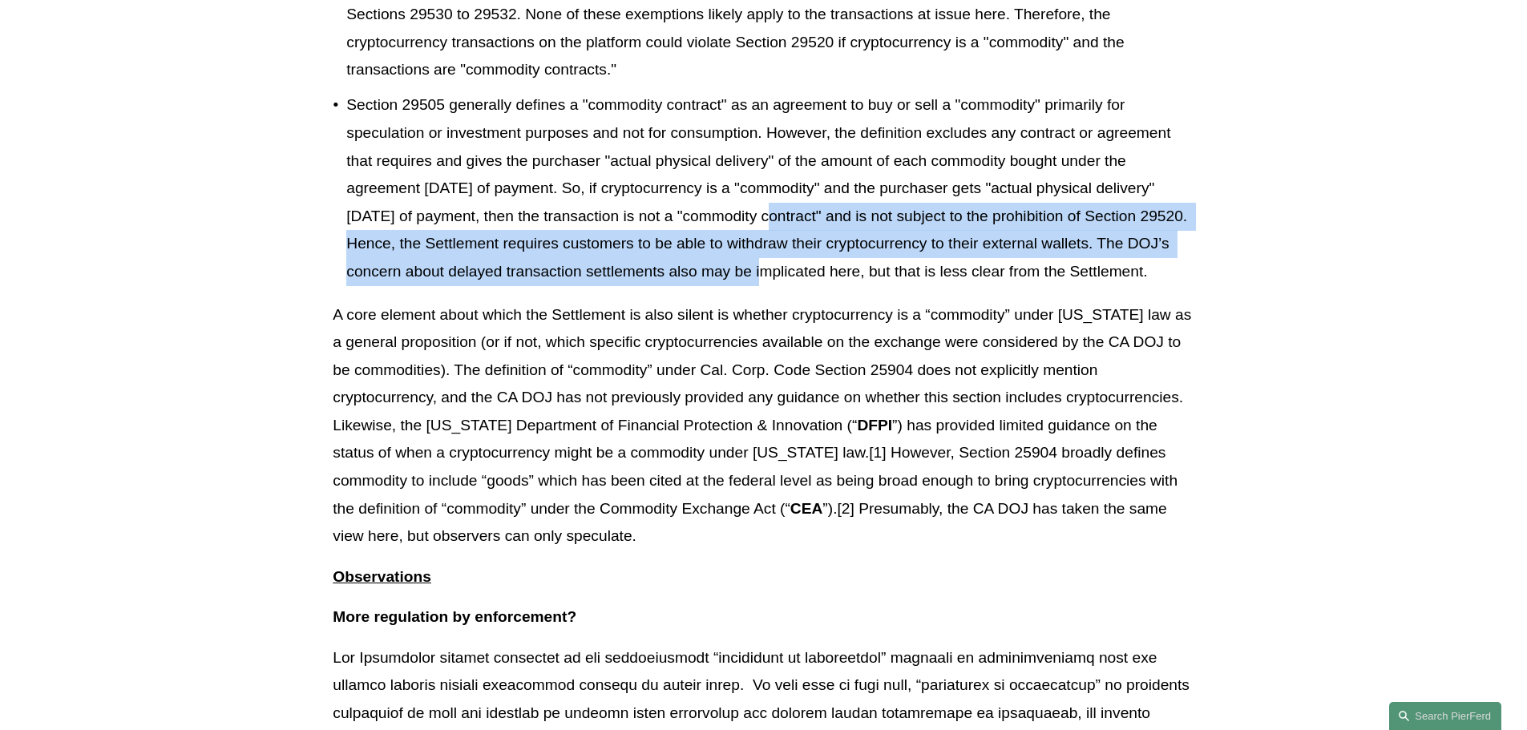
scroll to position [1523, 0]
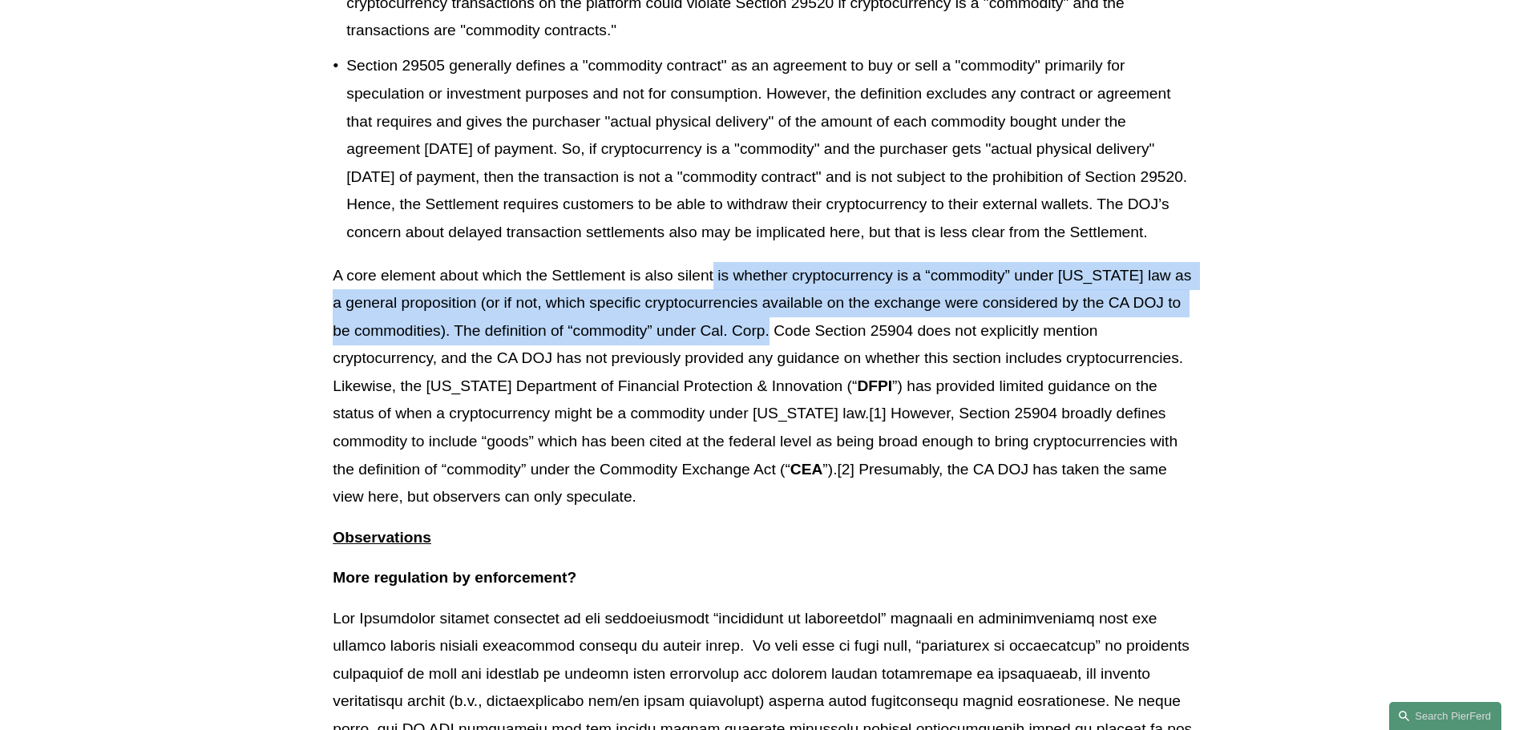
drag, startPoint x: 712, startPoint y: 292, endPoint x: 747, endPoint y: 351, distance: 69.0
click at [747, 351] on p "A core element about which the Settlement is also silent is whether cryptocurre…" at bounding box center [763, 386] width 861 height 249
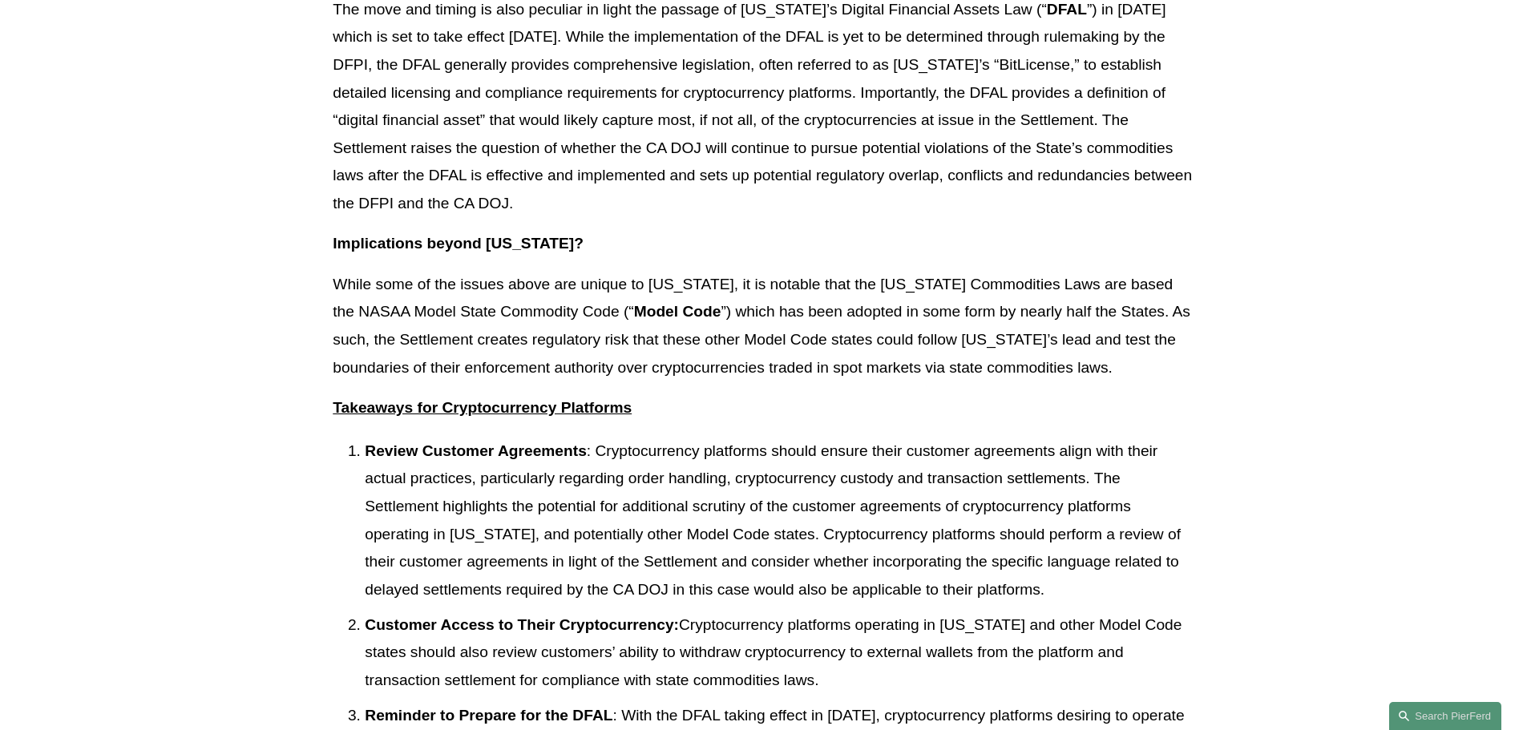
scroll to position [2404, 0]
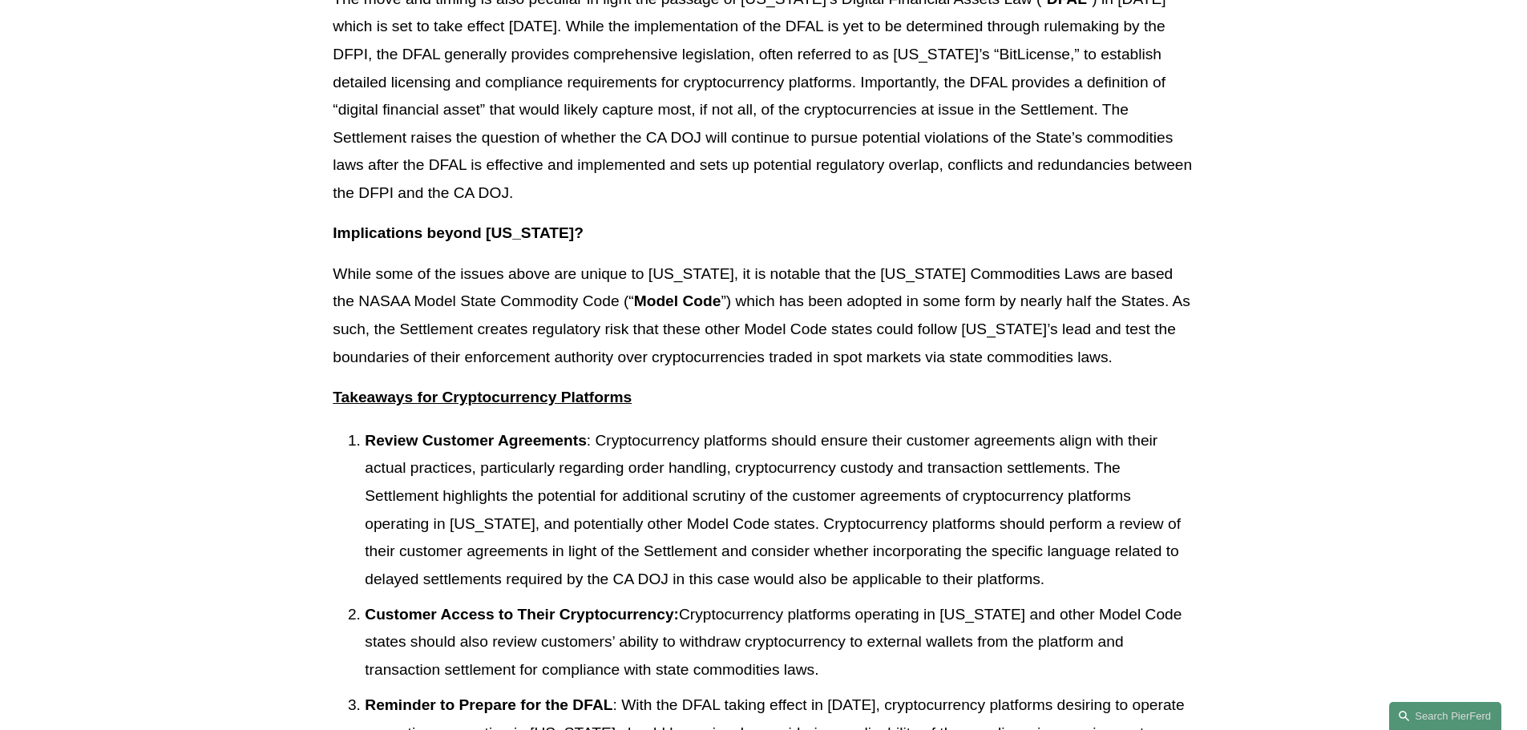
click at [733, 345] on p "While some of the issues above are unique to [US_STATE], it is notable that the…" at bounding box center [763, 315] width 861 height 111
